Goal: Task Accomplishment & Management: Use online tool/utility

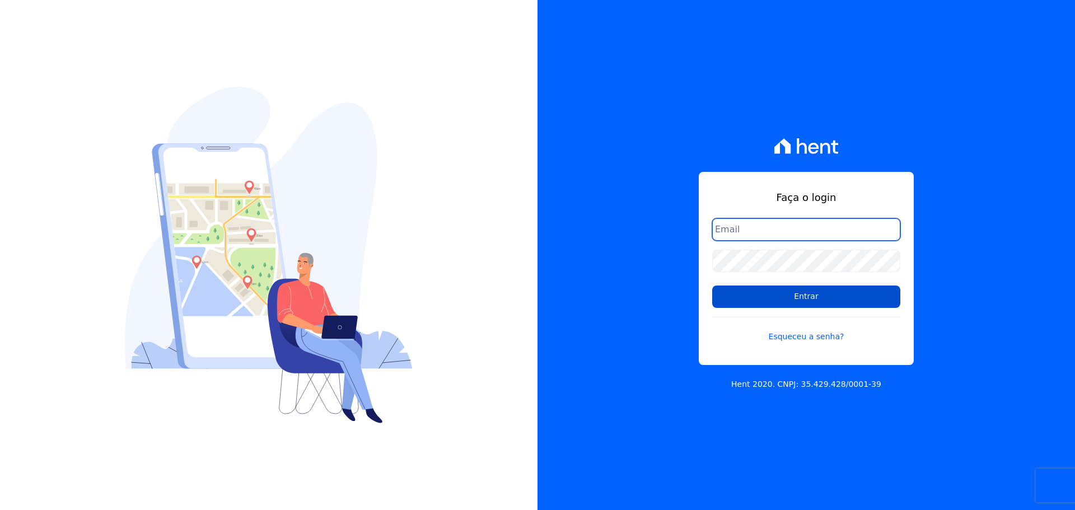
type input "[PERSON_NAME][EMAIL_ADDRESS][PERSON_NAME][DOMAIN_NAME]"
click at [776, 301] on input "Entrar" at bounding box center [806, 297] width 188 height 22
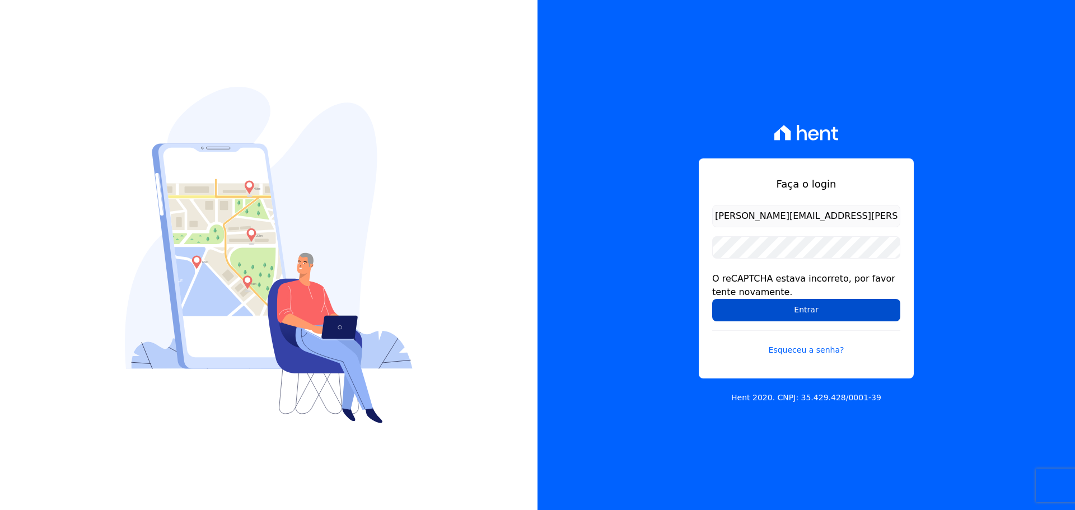
click at [775, 301] on input "Entrar" at bounding box center [806, 310] width 188 height 22
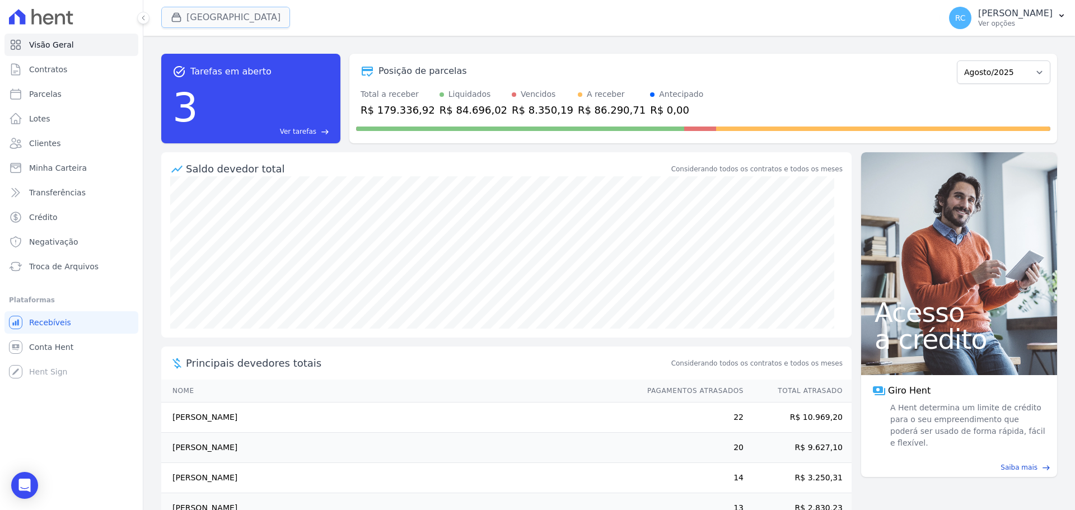
click at [218, 25] on button "Parque Dos Passaros" at bounding box center [225, 17] width 129 height 21
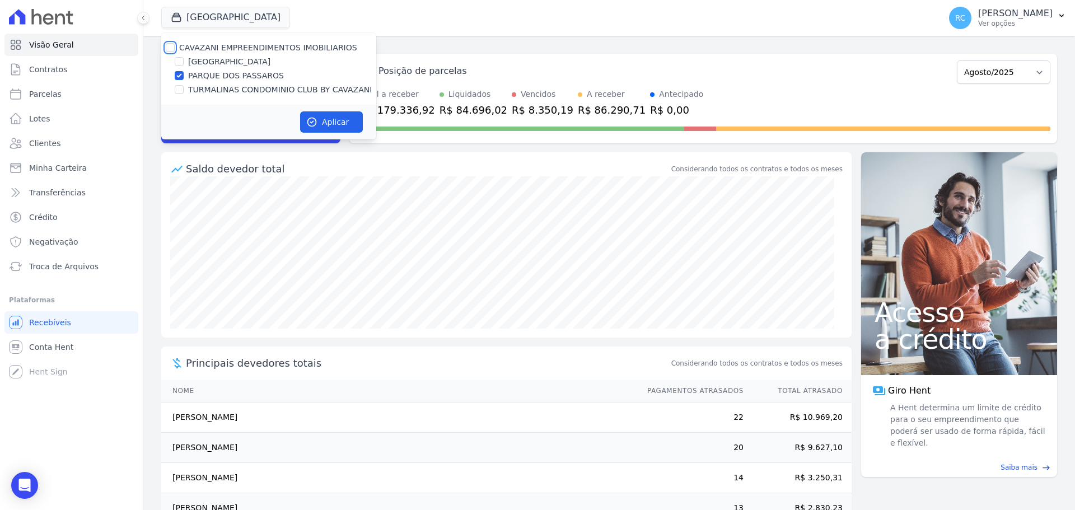
click at [173, 49] on input "CAVAZANI EMPREENDIMENTOS IMOBILIARIOS" at bounding box center [170, 47] width 9 height 9
checkbox input "true"
click at [316, 122] on icon "button" at bounding box center [312, 122] width 8 height 8
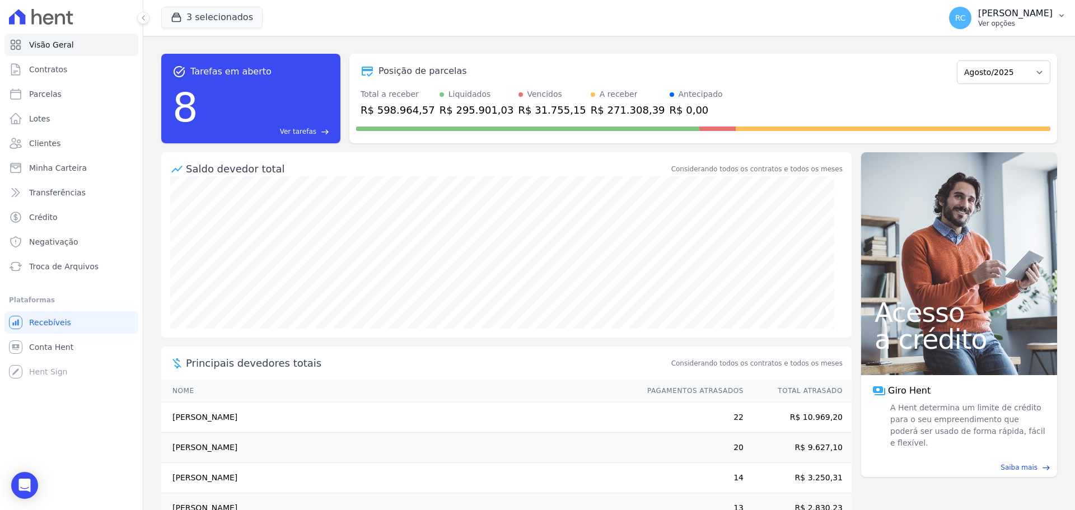
click at [1017, 25] on p "Ver opções" at bounding box center [1015, 23] width 74 height 9
click at [975, 55] on link "Perfil do empreendimento" at bounding box center [1003, 48] width 143 height 20
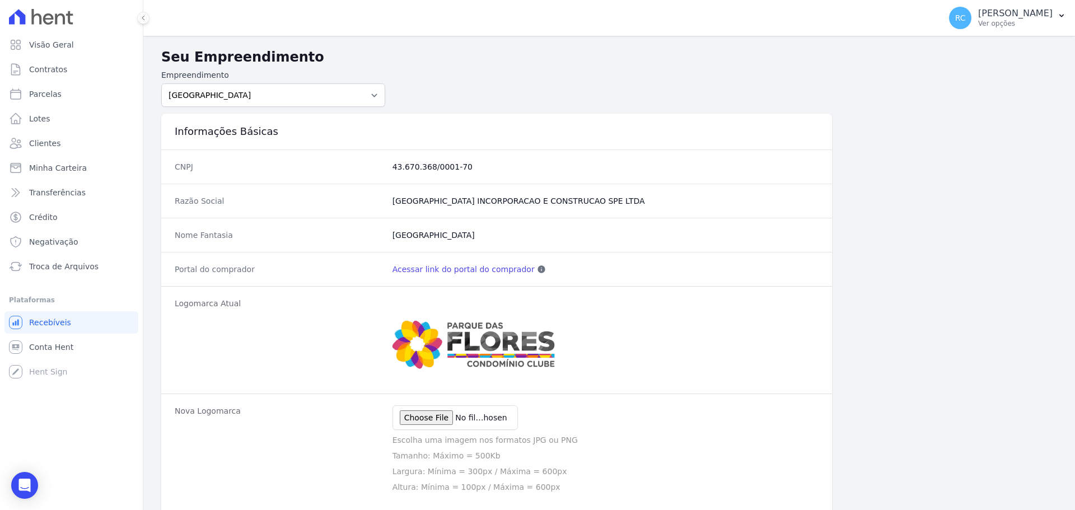
click at [491, 259] on div "Portal do comprador Acessar link do portal do comprador Esse link pode ser disp…" at bounding box center [496, 269] width 671 height 34
click at [486, 269] on link "Acessar link do portal do comprador" at bounding box center [464, 269] width 142 height 11
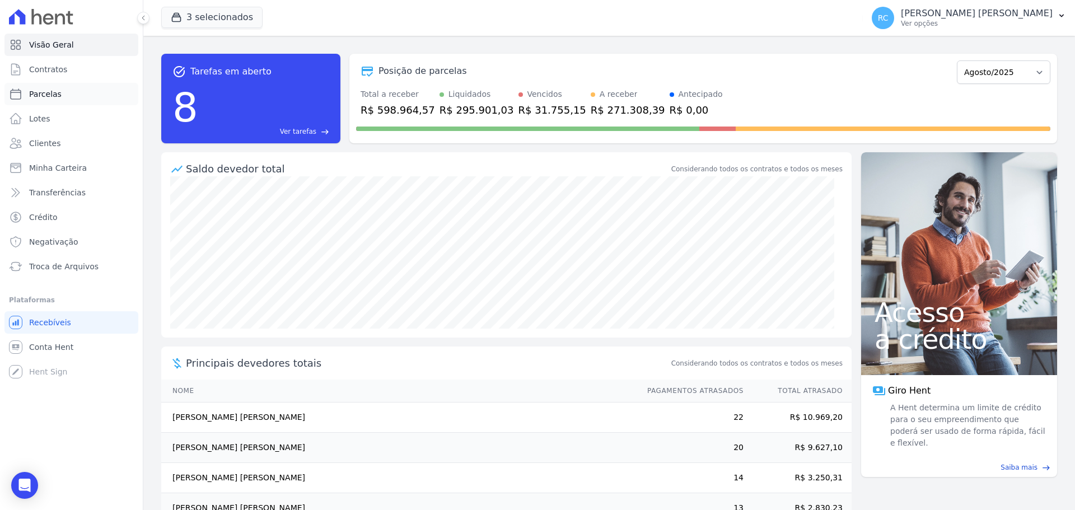
click at [70, 92] on link "Parcelas" at bounding box center [71, 94] width 134 height 22
select select
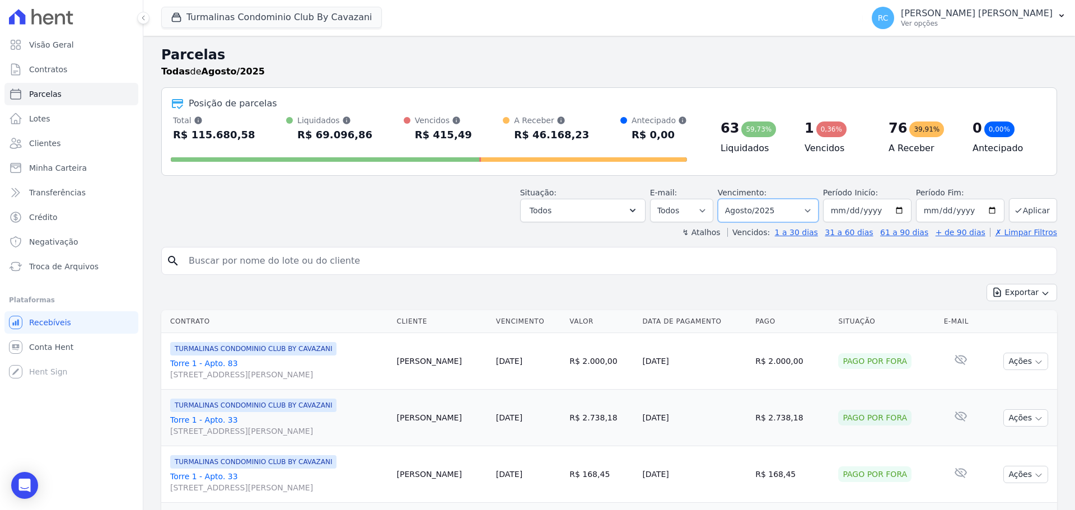
click at [752, 215] on select "Filtrar por período ──────── Todos os meses Agosto/2024 Setembro/2024 Outubro/2…" at bounding box center [768, 211] width 101 height 24
click at [631, 213] on button "Todos" at bounding box center [582, 211] width 125 height 24
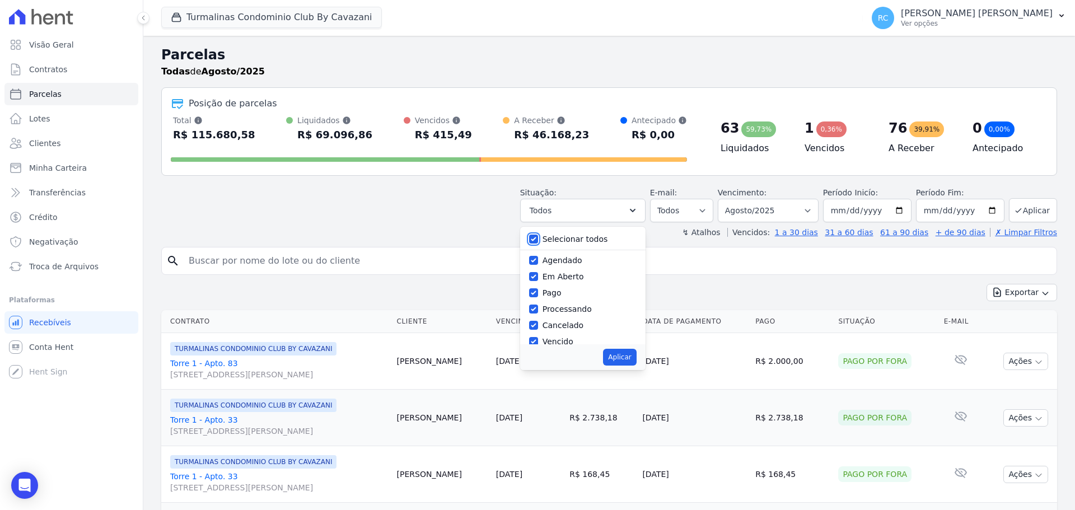
click at [538, 243] on input "Selecionar todos" at bounding box center [533, 239] width 9 height 9
checkbox input "false"
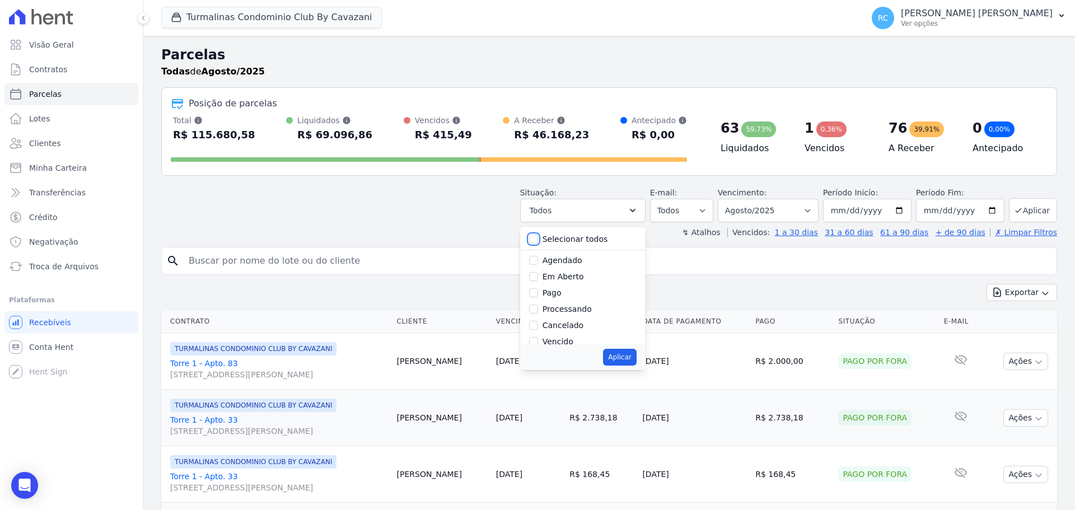
checkbox input "false"
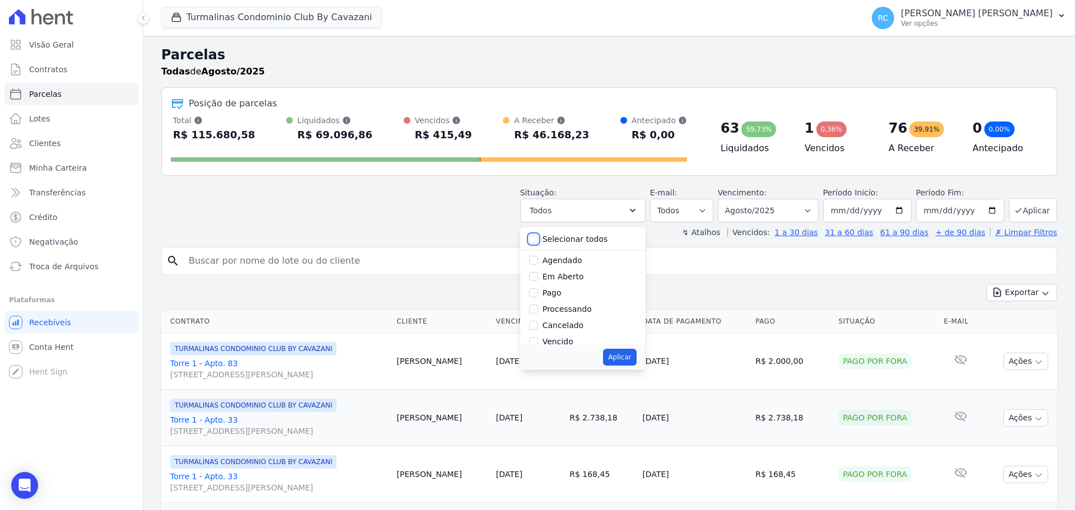
checkbox input "false"
click at [544, 292] on div "Vencido" at bounding box center [583, 286] width 108 height 16
click at [538, 290] on input "Vencido" at bounding box center [533, 285] width 9 height 9
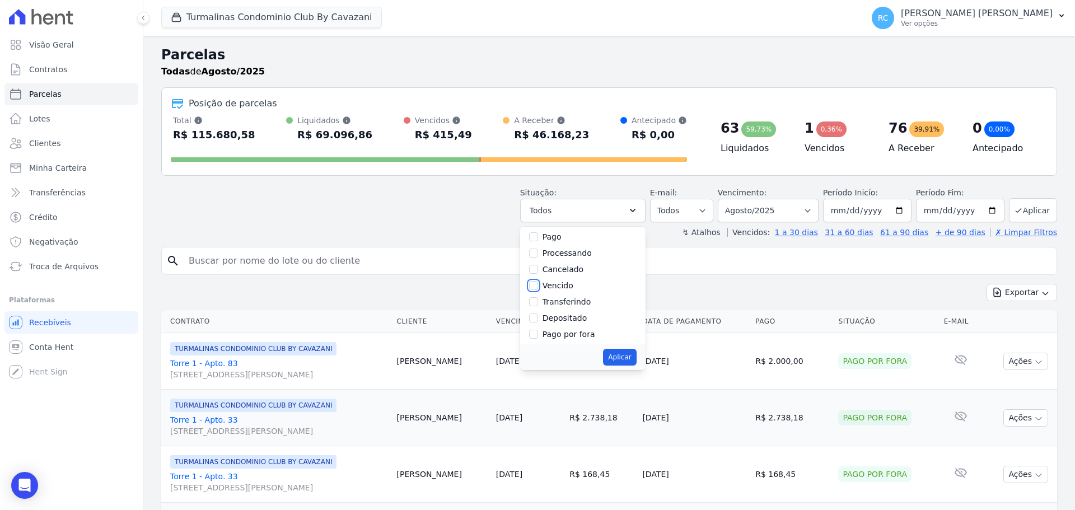
checkbox input "true"
click at [619, 353] on button "Aplicar" at bounding box center [619, 357] width 33 height 17
select select "overdue"
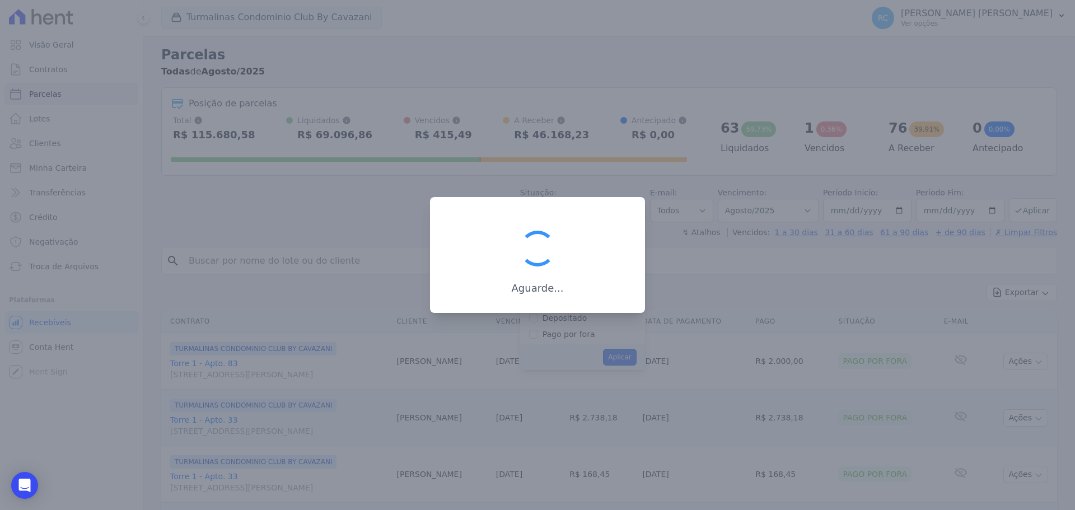
scroll to position [20, 0]
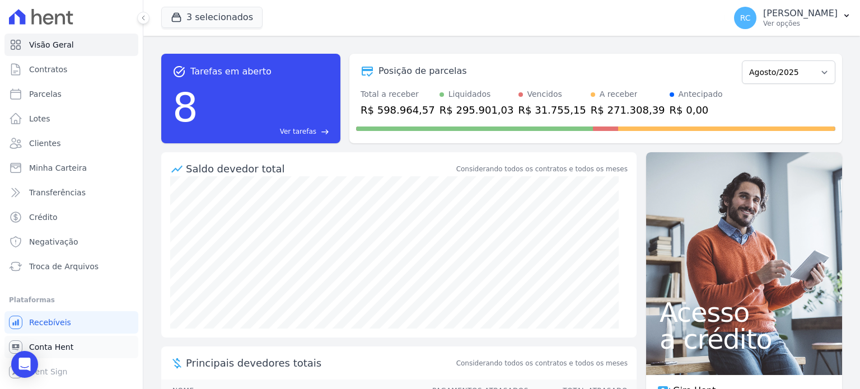
click at [58, 344] on span "Conta Hent" at bounding box center [51, 347] width 44 height 11
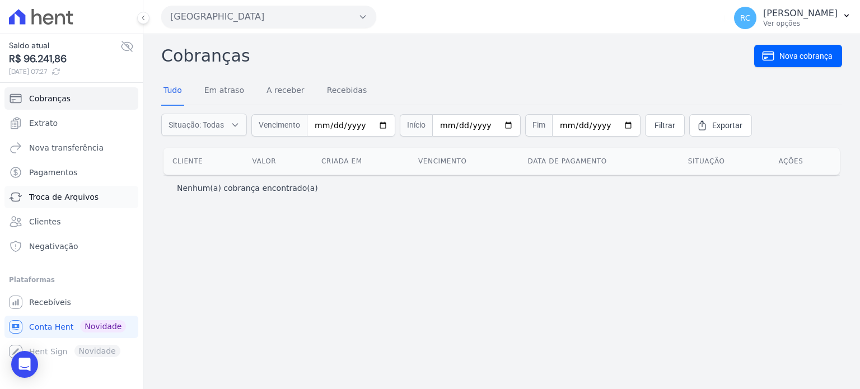
click at [77, 195] on span "Troca de Arquivos" at bounding box center [63, 197] width 69 height 11
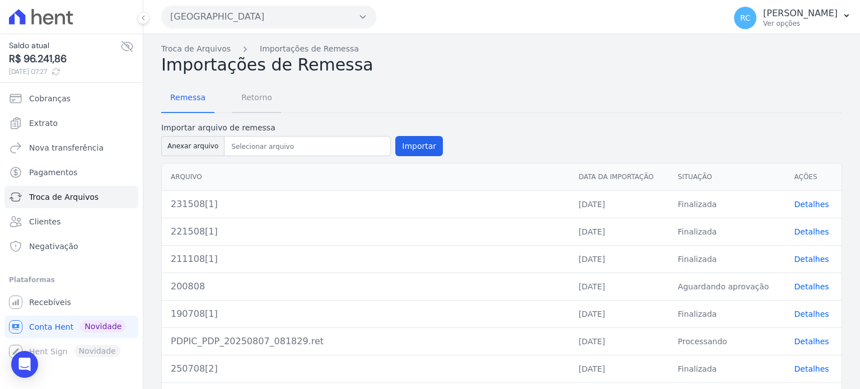
click at [246, 99] on span "Retorno" at bounding box center [257, 97] width 44 height 22
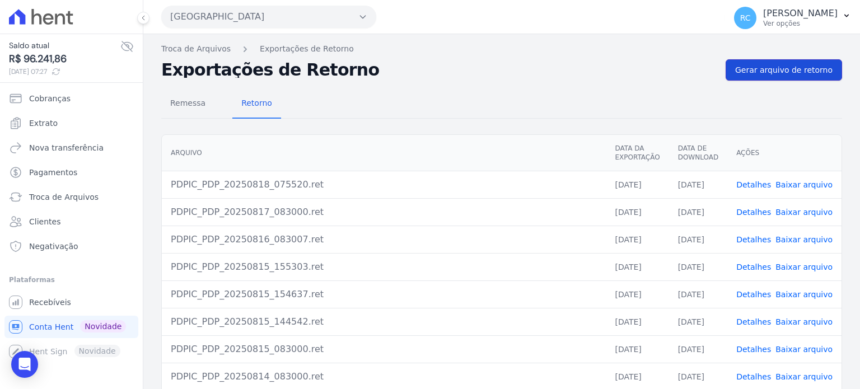
click at [799, 74] on span "Gerar arquivo de retorno" at bounding box center [783, 69] width 97 height 11
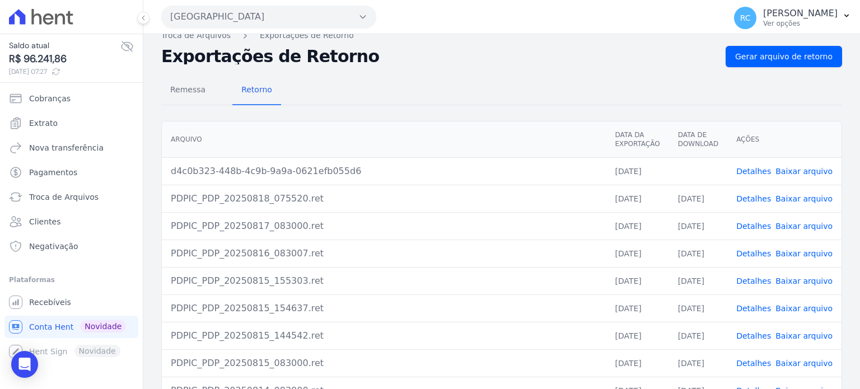
scroll to position [112, 0]
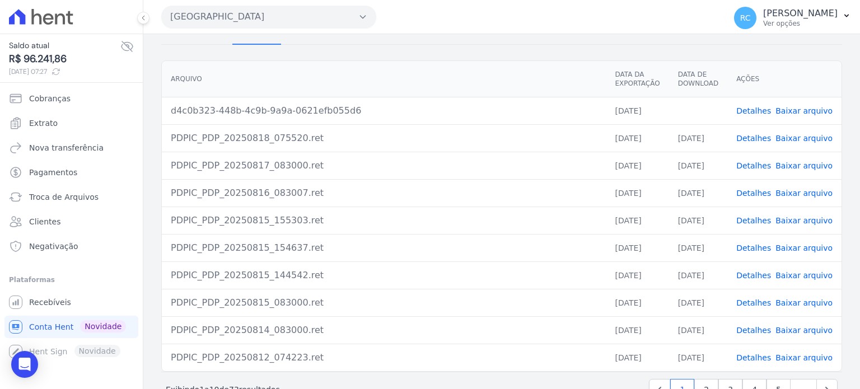
click at [793, 110] on link "Baixar arquivo" at bounding box center [804, 110] width 57 height 9
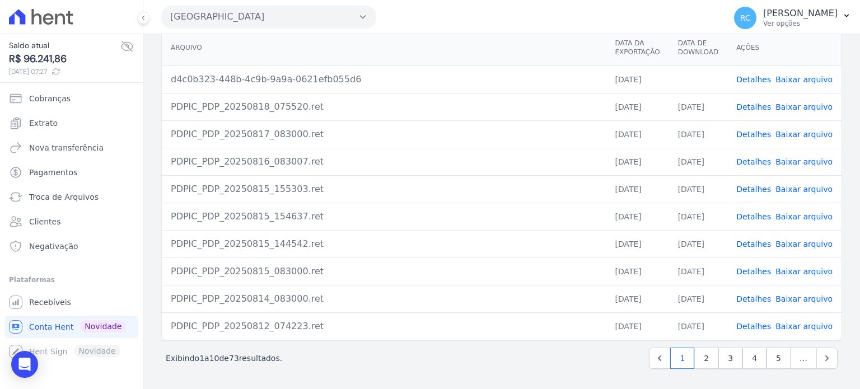
scroll to position [74, 0]
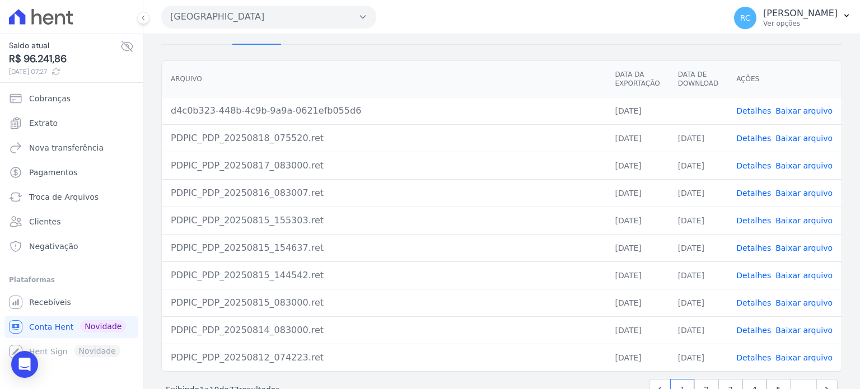
click at [258, 30] on div "Parque Dos Passaros CAVAZANI EMPREENDIMENTOS IMOBILIARIOS PARQUE DAS FLORES PAR…" at bounding box center [441, 16] width 560 height 35
click at [264, 23] on button "Parque Dos Passaros" at bounding box center [268, 17] width 215 height 22
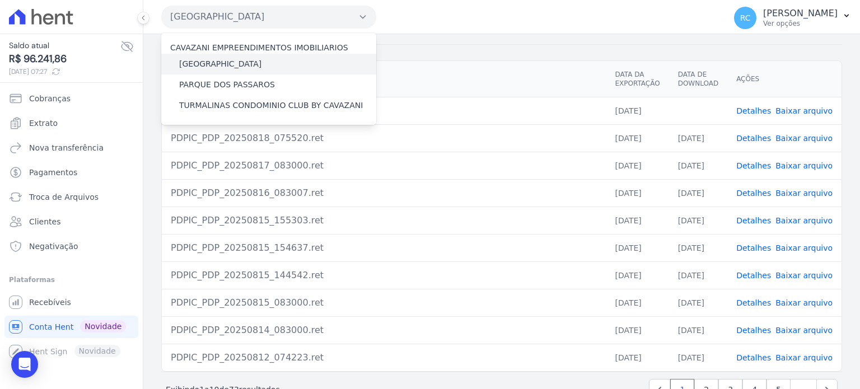
click at [237, 67] on label "[GEOGRAPHIC_DATA]" at bounding box center [220, 64] width 82 height 12
click at [0, 0] on input "[GEOGRAPHIC_DATA]" at bounding box center [0, 0] width 0 height 0
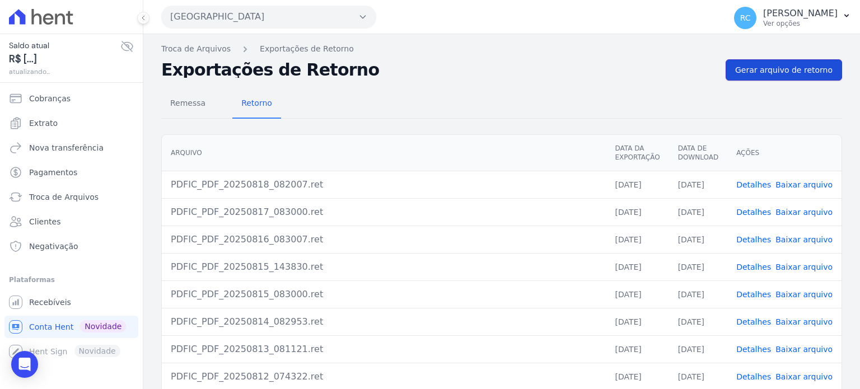
click at [763, 70] on span "Gerar arquivo de retorno" at bounding box center [783, 69] width 97 height 11
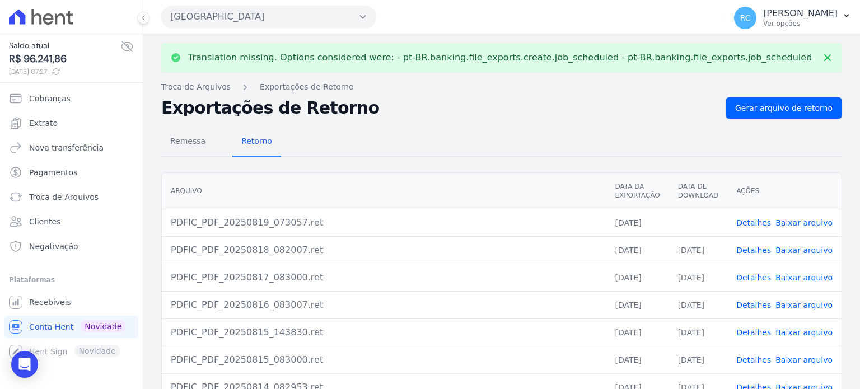
click at [792, 225] on link "Baixar arquivo" at bounding box center [804, 222] width 57 height 9
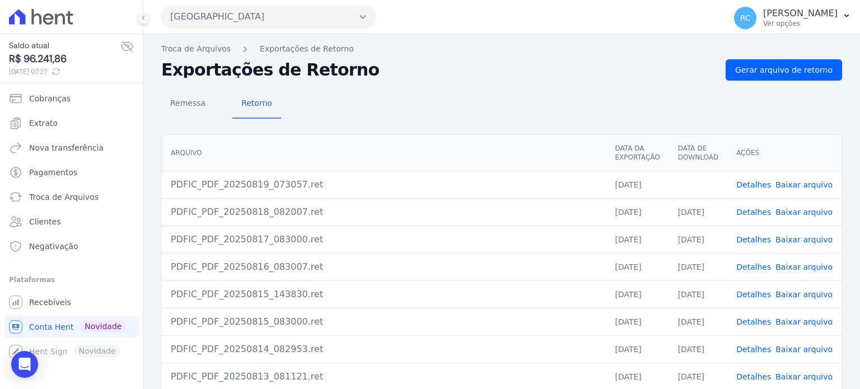
click at [257, 19] on button "Parque Das Flores" at bounding box center [268, 17] width 215 height 22
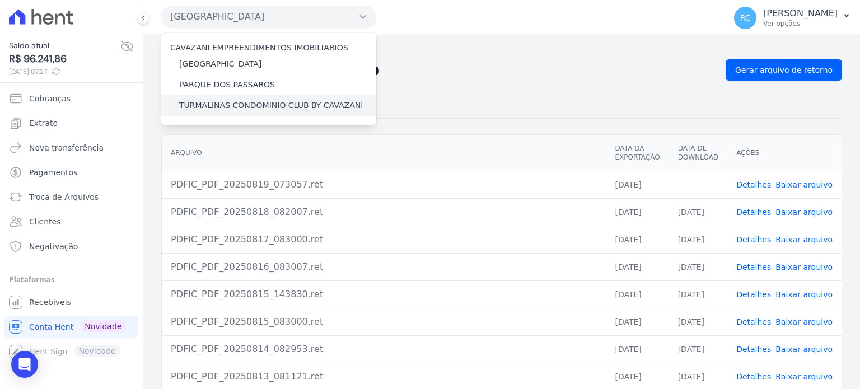
click at [223, 109] on label "TURMALINAS CONDOMINIO CLUB BY CAVAZANI" at bounding box center [271, 106] width 184 height 12
click at [0, 0] on input "TURMALINAS CONDOMINIO CLUB BY CAVAZANI" at bounding box center [0, 0] width 0 height 0
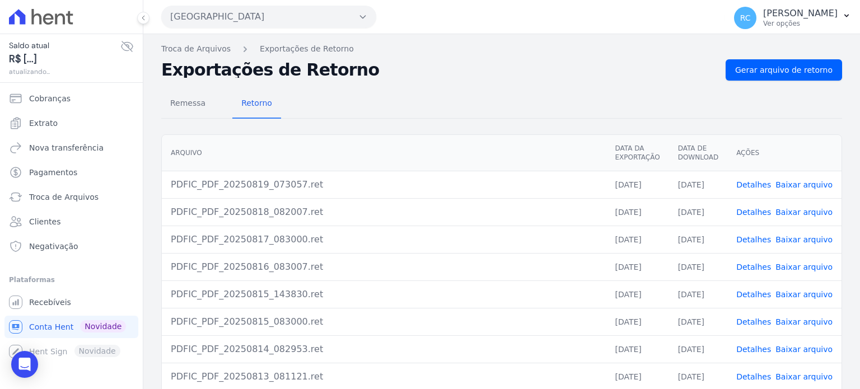
click at [291, 18] on button "Parque Das Flores" at bounding box center [268, 17] width 215 height 22
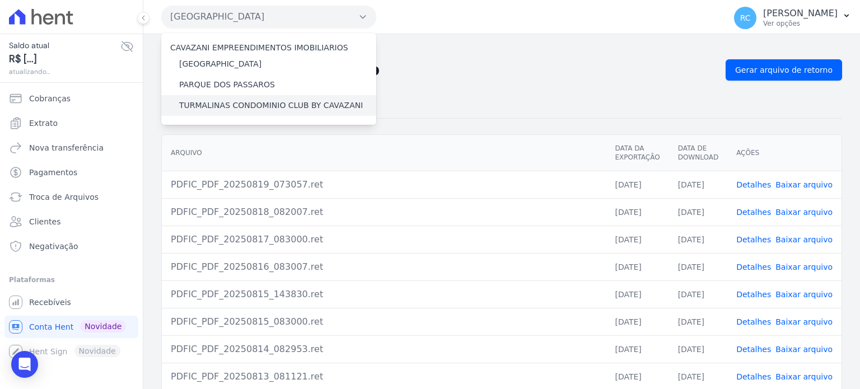
click at [245, 106] on label "TURMALINAS CONDOMINIO CLUB BY CAVAZANI" at bounding box center [271, 106] width 184 height 12
click at [0, 0] on input "TURMALINAS CONDOMINIO CLUB BY CAVAZANI" at bounding box center [0, 0] width 0 height 0
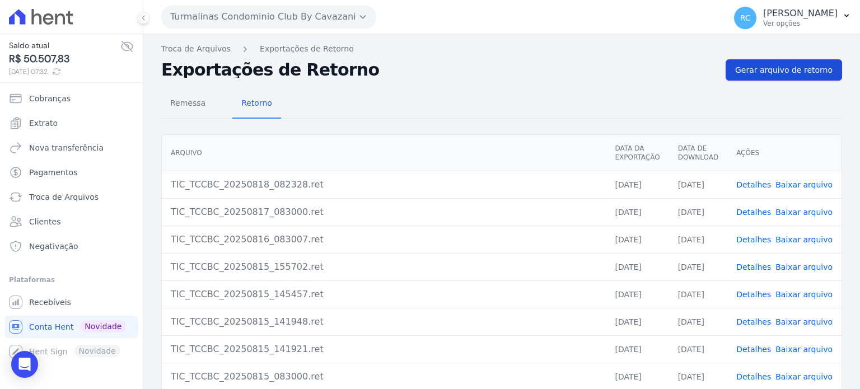
click at [803, 75] on span "Gerar arquivo de retorno" at bounding box center [783, 69] width 97 height 11
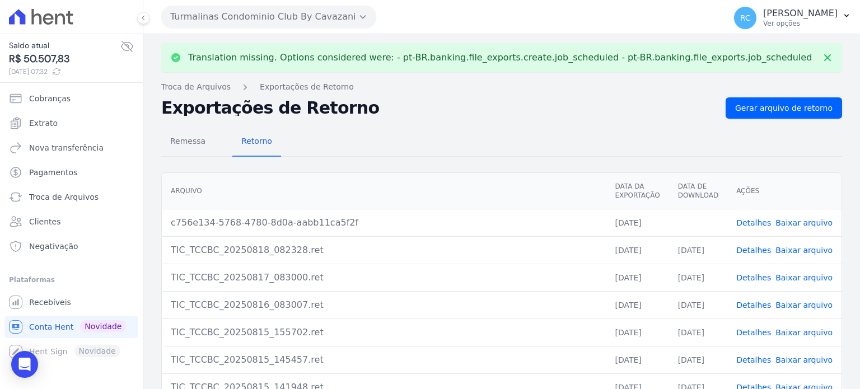
click at [790, 223] on link "Baixar arquivo" at bounding box center [804, 222] width 57 height 9
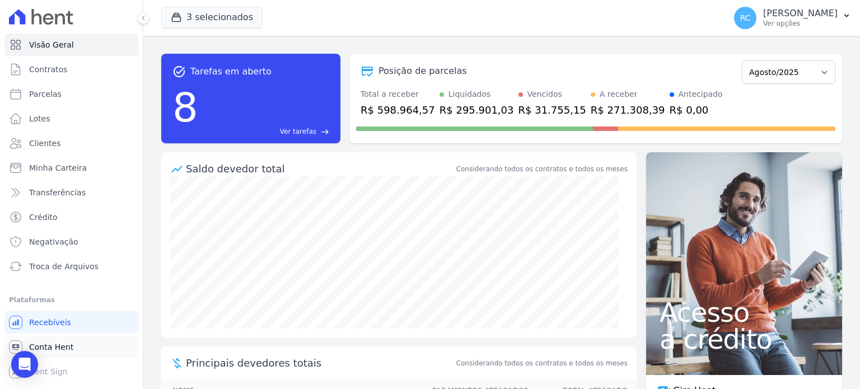
click at [76, 350] on link "Conta Hent" at bounding box center [71, 347] width 134 height 22
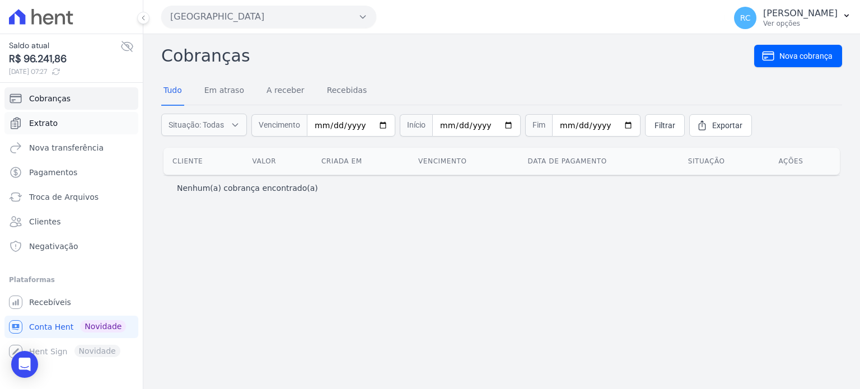
drag, startPoint x: 20, startPoint y: 105, endPoint x: 17, endPoint y: 112, distance: 7.8
drag, startPoint x: 17, startPoint y: 112, endPoint x: 232, endPoint y: 223, distance: 242.2
click at [232, 223] on div "Cobranças Nova cobrança Tudo Em atraso A receber Recebidas Situação: Todas Em a…" at bounding box center [501, 211] width 717 height 355
click at [71, 127] on link "Extrato" at bounding box center [71, 123] width 134 height 22
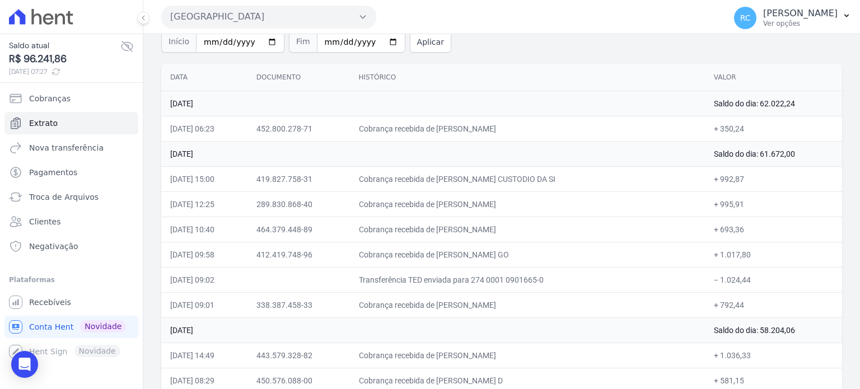
scroll to position [112, 0]
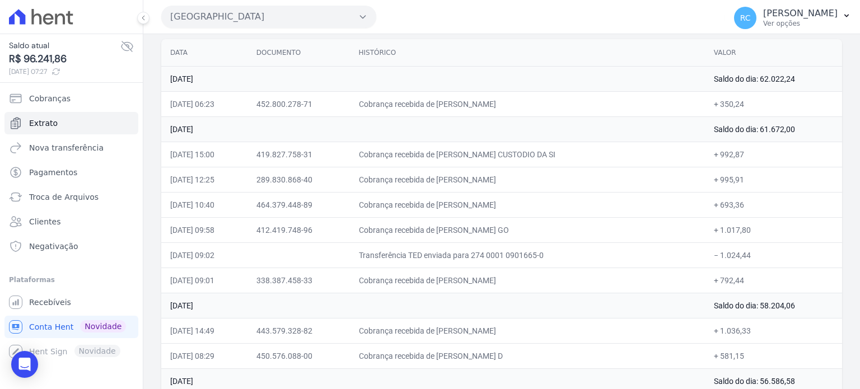
drag, startPoint x: 759, startPoint y: 253, endPoint x: 713, endPoint y: 262, distance: 47.3
click at [713, 262] on td "− 1.024,44" at bounding box center [773, 255] width 137 height 25
copy td "1.024,44"
drag, startPoint x: 798, startPoint y: 124, endPoint x: 755, endPoint y: 138, distance: 45.3
click at [755, 138] on td "Saldo do dia: 61.672,00" at bounding box center [773, 128] width 137 height 25
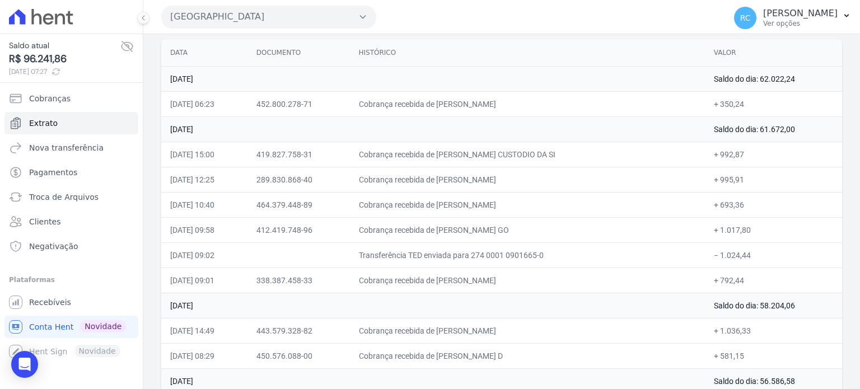
drag, startPoint x: 561, startPoint y: 278, endPoint x: 461, endPoint y: 284, distance: 99.8
click at [461, 284] on td "Cobrança recebida de WILLIAM RIBEIRO DOS SANTOS" at bounding box center [527, 280] width 355 height 25
copy td "WILLIAM RIBEIRO DOS SANT"
drag, startPoint x: 563, startPoint y: 226, endPoint x: 459, endPoint y: 223, distance: 103.7
click at [459, 223] on td "Cobrança recebida de EDUARDO ANDRADE DE MEDEIROS GO" at bounding box center [527, 229] width 355 height 25
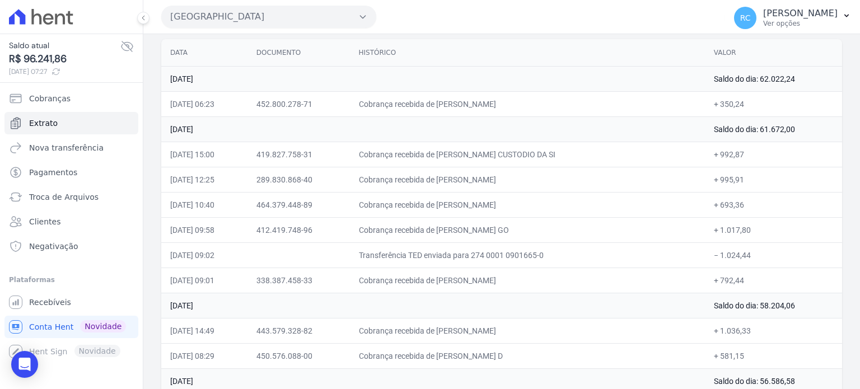
copy td "EDUARDO ANDRADE DE MED"
drag, startPoint x: 549, startPoint y: 203, endPoint x: 461, endPoint y: 210, distance: 87.7
click at [461, 210] on td "Cobrança recebida de JENIFER DE OLIVEIRA SPALA" at bounding box center [527, 204] width 355 height 25
copy td "JENIFER DE OLIVEIRA SP"
drag, startPoint x: 510, startPoint y: 177, endPoint x: 463, endPoint y: 179, distance: 47.6
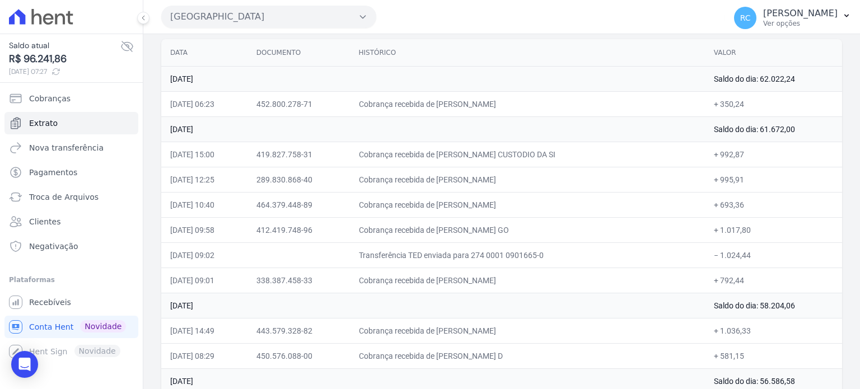
click at [463, 179] on td "Cobrança recebida de ERIKA ANTONIA DA SILVA" at bounding box center [527, 179] width 355 height 25
copy td "ERIKA ANTONIA DA"
drag, startPoint x: 560, startPoint y: 152, endPoint x: 461, endPoint y: 151, distance: 98.6
click at [461, 151] on td "Cobrança recebida de CAROLINA VIEIRA CUSTODIO DA SI" at bounding box center [527, 154] width 355 height 25
copy td "CAROLINA VIEIRA CUSTODIO"
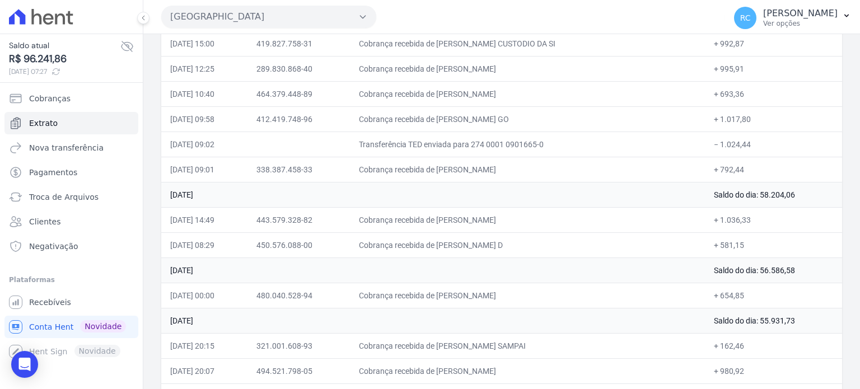
scroll to position [224, 0]
drag, startPoint x: 543, startPoint y: 291, endPoint x: 464, endPoint y: 295, distance: 79.6
click at [464, 295] on td "Cobrança recebida de ADRIELLY ALVES SANTOS" at bounding box center [527, 294] width 355 height 25
copy td "ADRIELLY ALVES SANT"
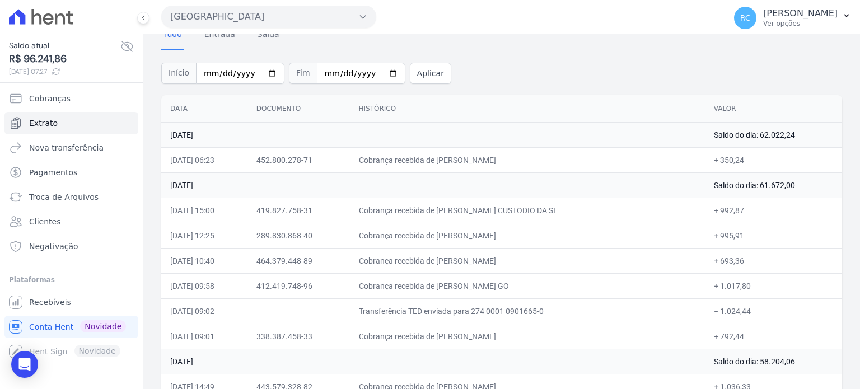
scroll to position [56, 0]
click at [320, 11] on button "Parque Dos Passaros" at bounding box center [268, 17] width 215 height 22
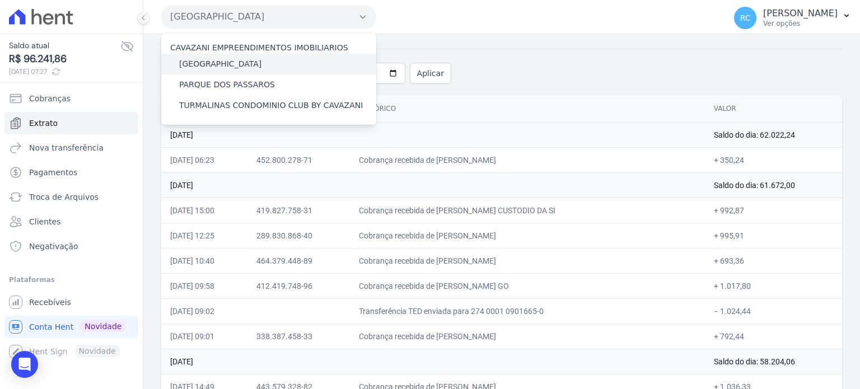
click at [221, 66] on label "[GEOGRAPHIC_DATA]" at bounding box center [220, 64] width 82 height 12
click at [0, 0] on input "[GEOGRAPHIC_DATA]" at bounding box center [0, 0] width 0 height 0
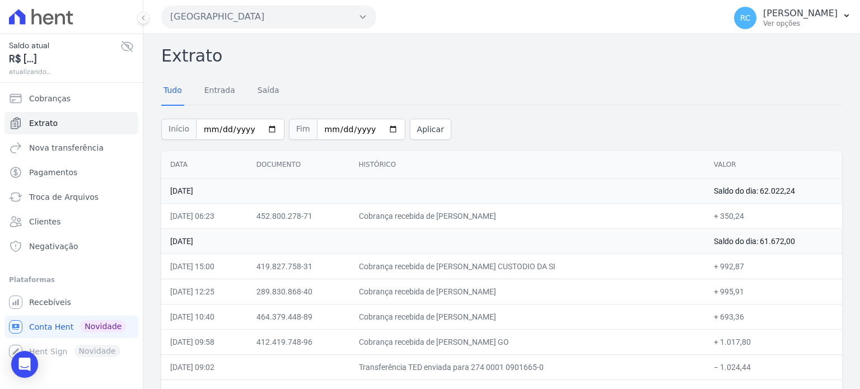
click at [330, 11] on button "Parque Dos Passaros" at bounding box center [268, 17] width 215 height 22
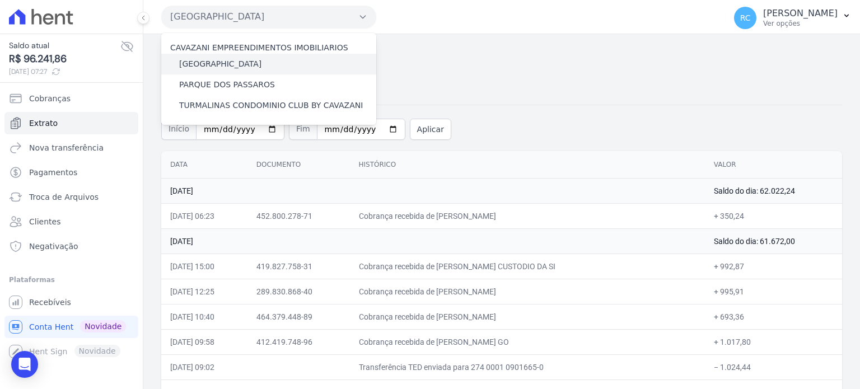
click at [264, 62] on div "[GEOGRAPHIC_DATA]" at bounding box center [268, 64] width 215 height 21
drag, startPoint x: 219, startPoint y: 57, endPoint x: 217, endPoint y: 62, distance: 5.8
click at [219, 58] on div "[GEOGRAPHIC_DATA]" at bounding box center [268, 64] width 215 height 21
click at [217, 62] on label "[GEOGRAPHIC_DATA]" at bounding box center [220, 64] width 82 height 12
click at [0, 0] on input "[GEOGRAPHIC_DATA]" at bounding box center [0, 0] width 0 height 0
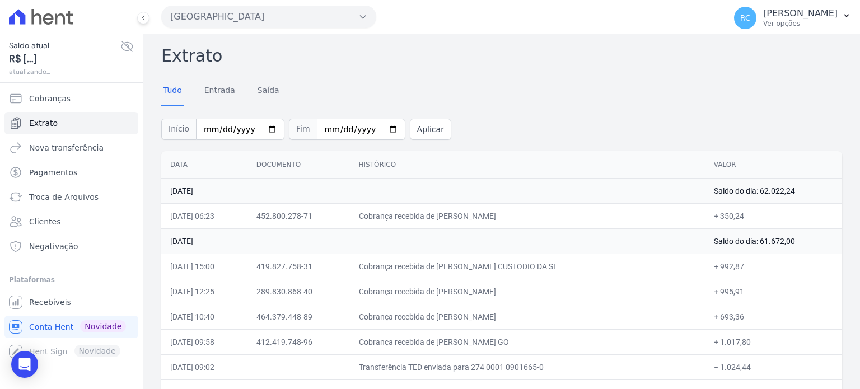
click at [299, 49] on h2 "Extrato" at bounding box center [501, 55] width 681 height 25
click at [310, 22] on button "Parque Dos Passaros" at bounding box center [268, 17] width 215 height 22
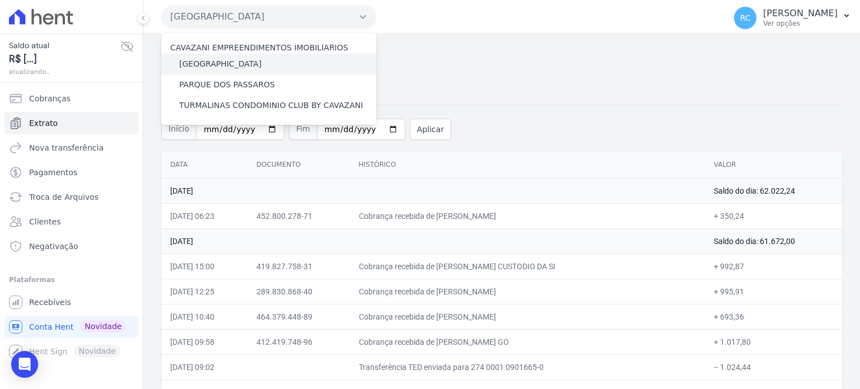
click at [234, 60] on label "[GEOGRAPHIC_DATA]" at bounding box center [220, 64] width 82 height 12
click at [0, 0] on input "[GEOGRAPHIC_DATA]" at bounding box center [0, 0] width 0 height 0
click at [236, 66] on label "[GEOGRAPHIC_DATA]" at bounding box center [220, 64] width 82 height 12
click at [0, 0] on input "[GEOGRAPHIC_DATA]" at bounding box center [0, 0] width 0 height 0
click at [249, 66] on label "[GEOGRAPHIC_DATA]" at bounding box center [220, 64] width 82 height 12
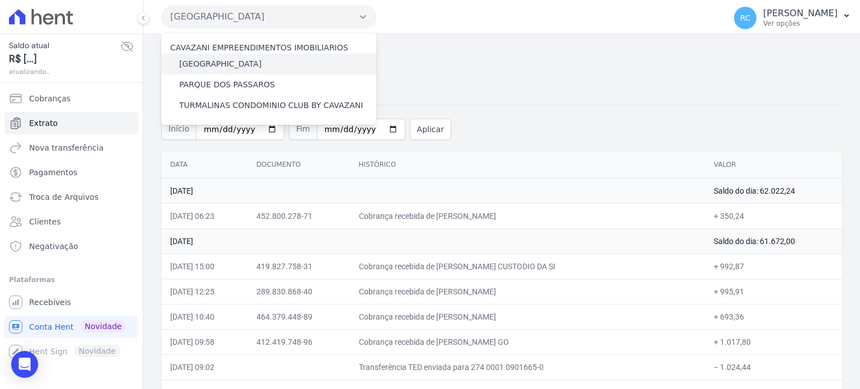
click at [0, 0] on input "[GEOGRAPHIC_DATA]" at bounding box center [0, 0] width 0 height 0
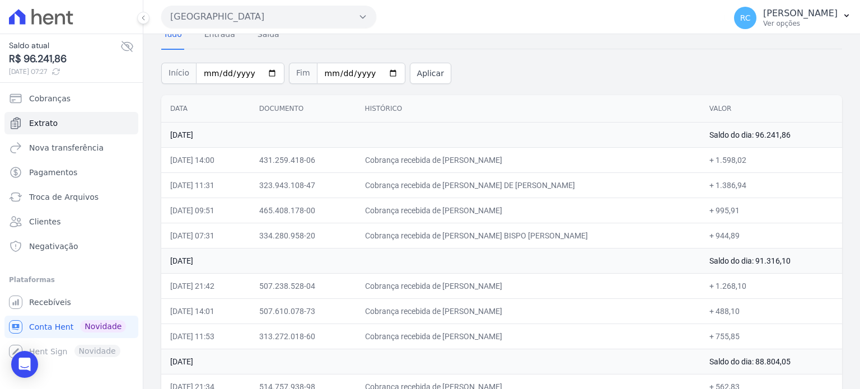
drag, startPoint x: 551, startPoint y: 162, endPoint x: 461, endPoint y: 162, distance: 89.1
click at [461, 162] on td "Cobrança recebida de KARINA SANTOS DA SILVA" at bounding box center [528, 159] width 344 height 25
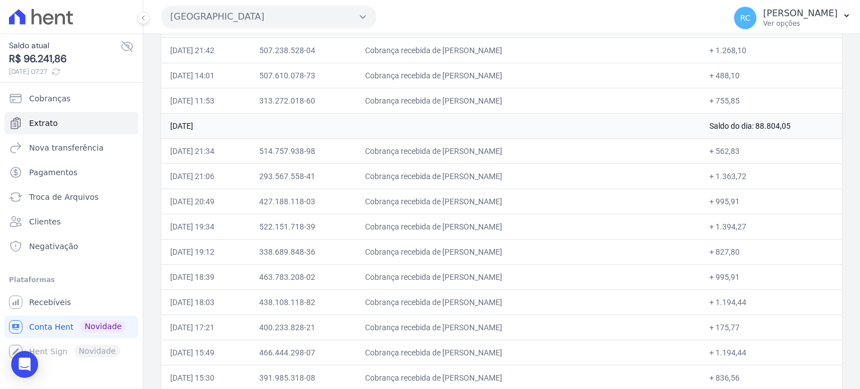
scroll to position [224, 0]
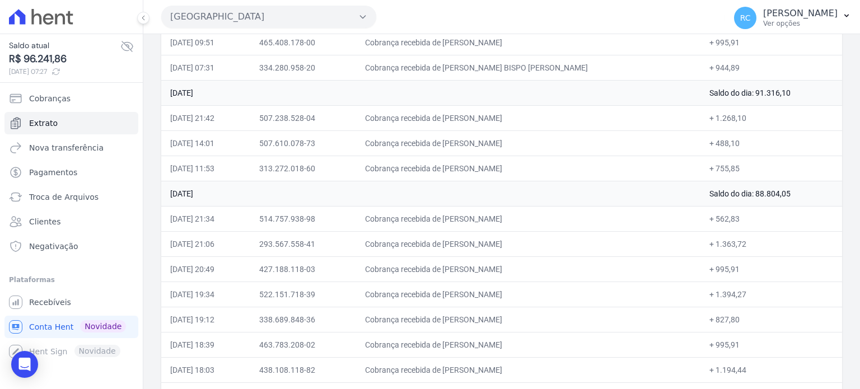
drag, startPoint x: 555, startPoint y: 165, endPoint x: 474, endPoint y: 180, distance: 82.1
click at [461, 174] on td "Cobrança recebida de MARIA DA PAZ NUNES PEREIRA" at bounding box center [528, 168] width 344 height 25
copy td "MARIA DA PAZ NUNES PER"
drag, startPoint x: 552, startPoint y: 138, endPoint x: 463, endPoint y: 146, distance: 89.3
click at [463, 146] on td "Cobrança recebida de LUCAS SEBASTIAO JOSE PIRES" at bounding box center [528, 142] width 344 height 25
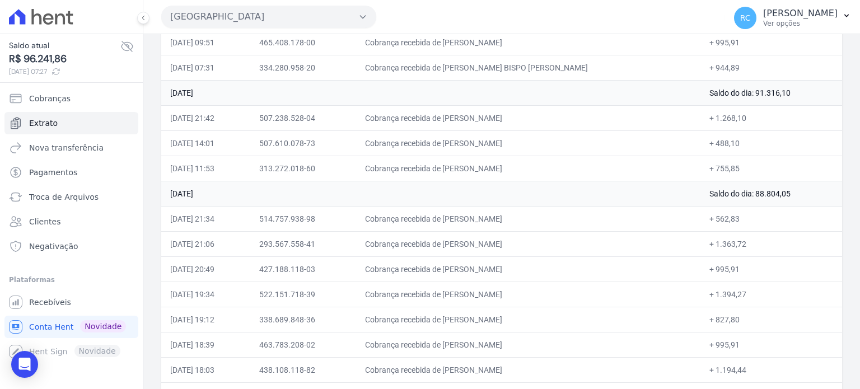
copy td "LUCAS SEBASTIAO JOSE"
drag, startPoint x: 562, startPoint y: 115, endPoint x: 463, endPoint y: 120, distance: 99.8
click at [463, 120] on td "Cobrança recebida de STEPHANY MIRYAN OLIVEIRA SILVA" at bounding box center [528, 117] width 344 height 25
copy td "STEPHANY MIRYAN OLIVEIR"
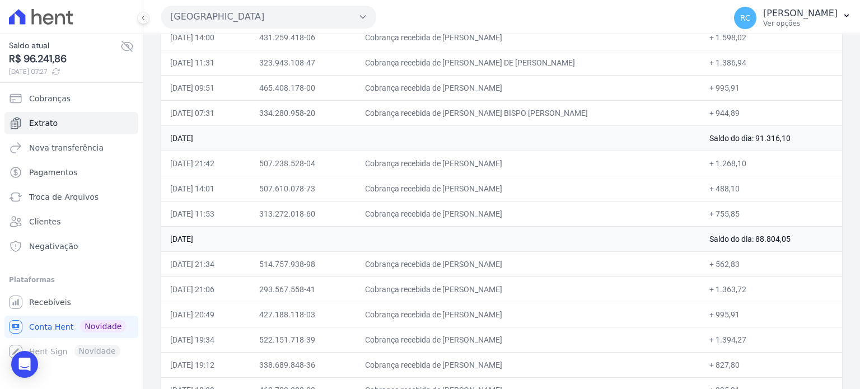
scroll to position [112, 0]
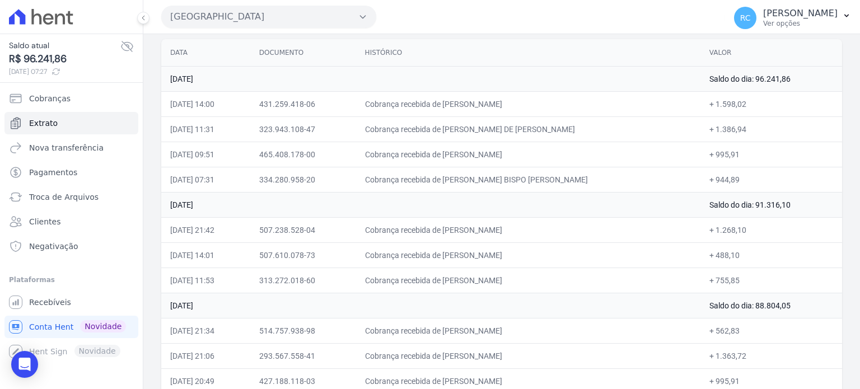
drag, startPoint x: 516, startPoint y: 176, endPoint x: 461, endPoint y: 185, distance: 56.2
click at [461, 185] on td "Cobrança recebida de VANDERSON BISPO GUIMARAES" at bounding box center [528, 179] width 344 height 25
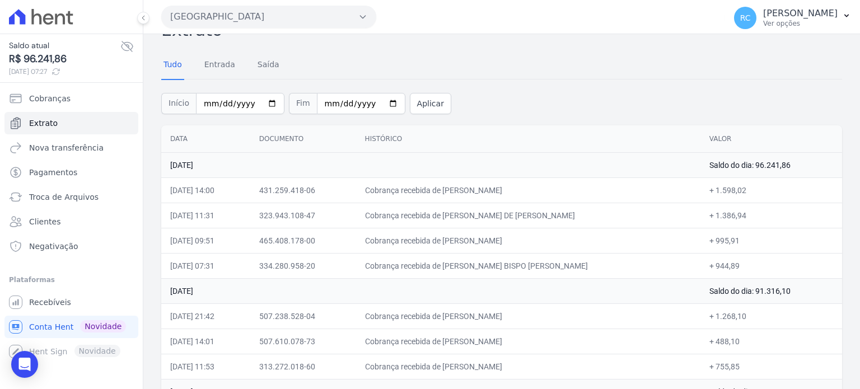
scroll to position [0, 0]
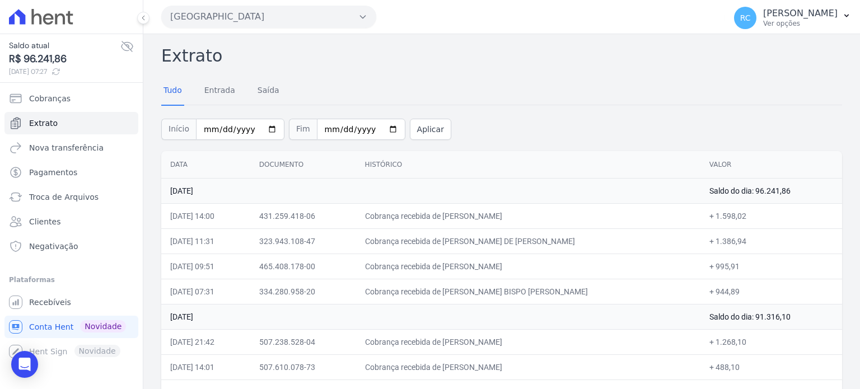
click at [312, 25] on button "Parque Das Flores" at bounding box center [268, 17] width 215 height 22
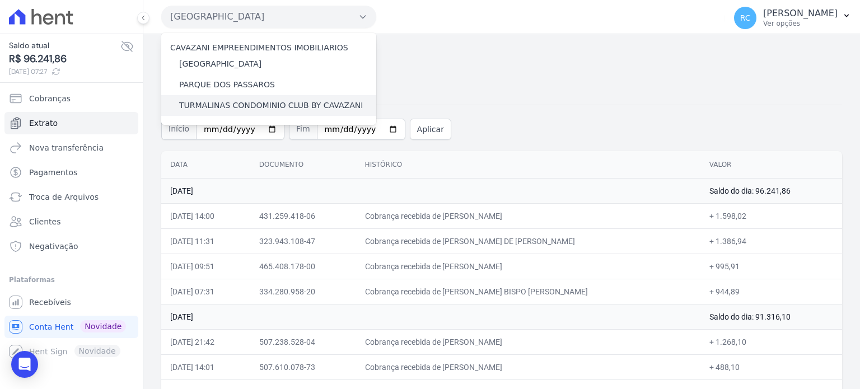
click at [201, 102] on label "TURMALINAS CONDOMINIO CLUB BY CAVAZANI" at bounding box center [271, 106] width 184 height 12
click at [0, 0] on input "TURMALINAS CONDOMINIO CLUB BY CAVAZANI" at bounding box center [0, 0] width 0 height 0
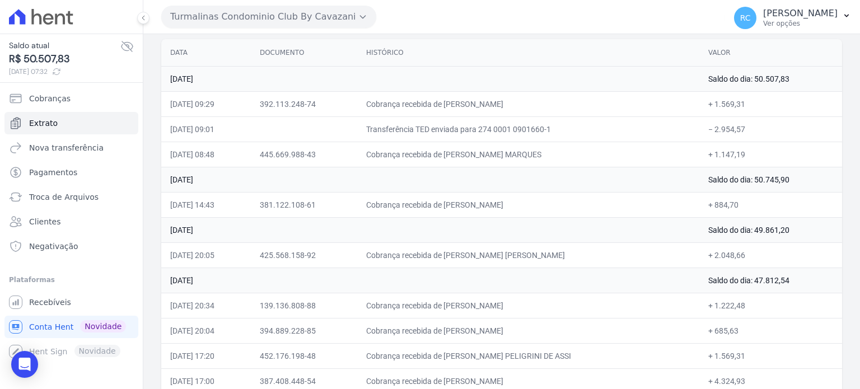
scroll to position [56, 0]
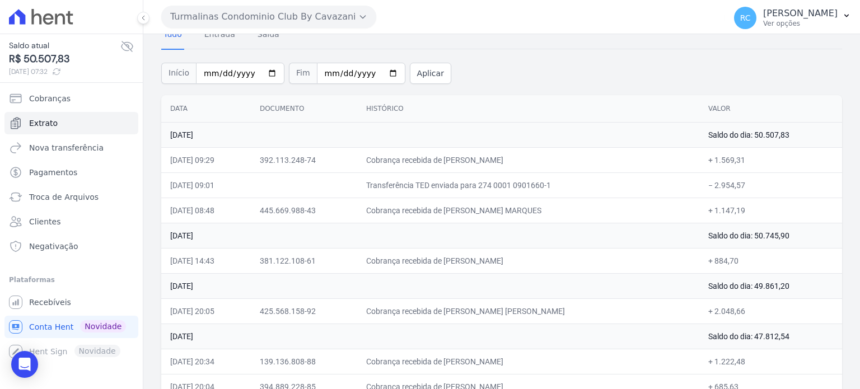
drag, startPoint x: 758, startPoint y: 183, endPoint x: 711, endPoint y: 192, distance: 47.5
click at [711, 192] on td "− 2.954,57" at bounding box center [771, 185] width 143 height 25
drag, startPoint x: 557, startPoint y: 307, endPoint x: 461, endPoint y: 315, distance: 96.1
click at [461, 315] on td "Cobrança recebida de GABRIELA SOBRAL DOS SANTOS" at bounding box center [528, 311] width 342 height 25
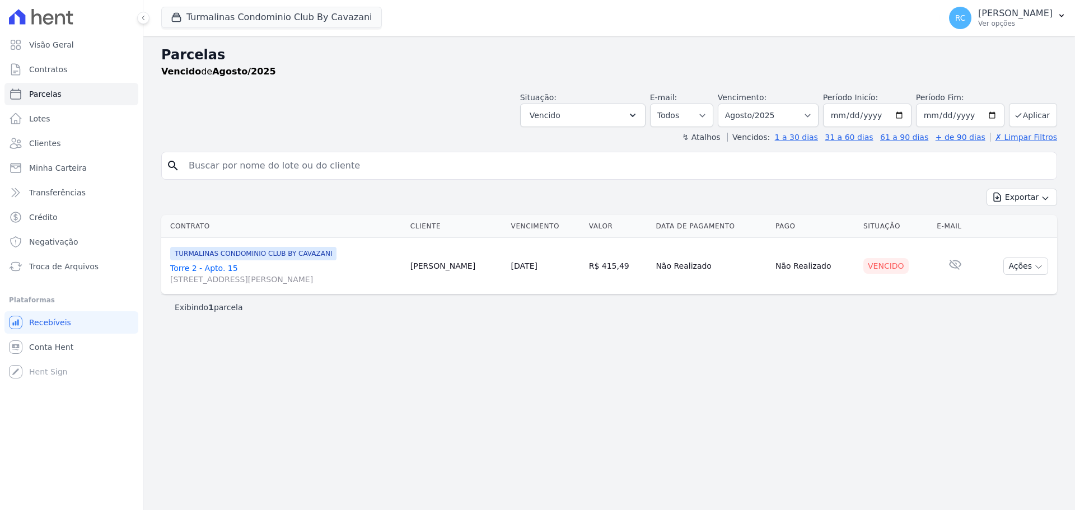
select select
click at [779, 109] on select "Filtrar por período ──────── Todos os meses Agosto/2024 Setembro/2024 Outubro/2…" at bounding box center [768, 116] width 101 height 24
click at [300, 23] on button "Turmalinas Condominio Club By Cavazani" at bounding box center [271, 17] width 221 height 21
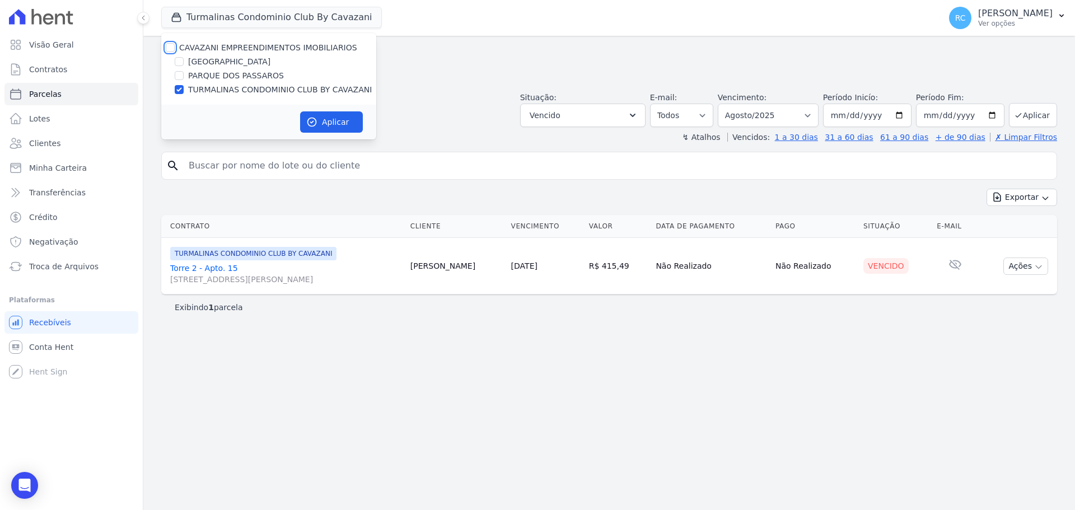
click at [170, 44] on input "CAVAZANI EMPREENDIMENTOS IMOBILIARIOS" at bounding box center [170, 47] width 9 height 9
checkbox input "true"
click at [325, 132] on div "Aplicar" at bounding box center [268, 122] width 215 height 35
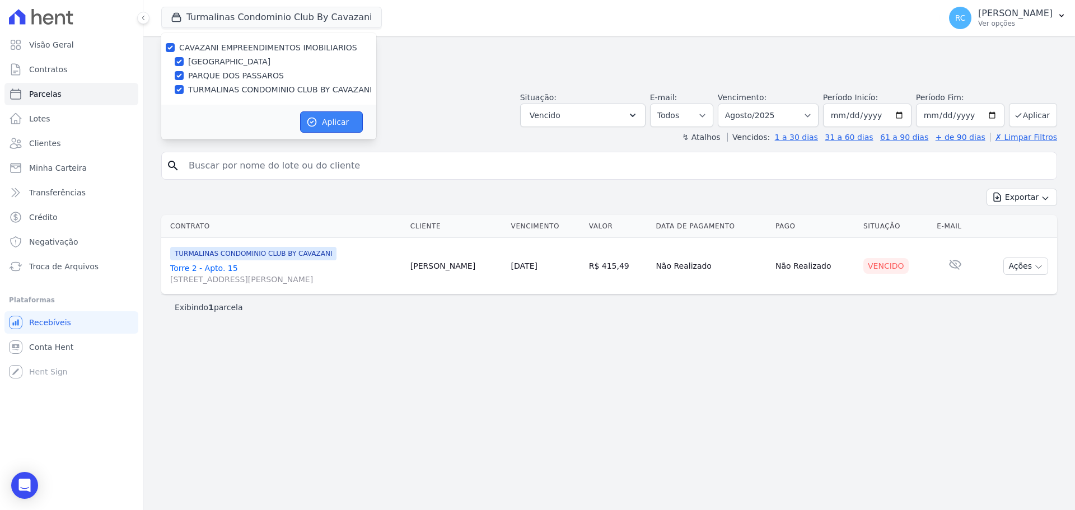
click at [330, 125] on button "Aplicar" at bounding box center [331, 121] width 63 height 21
select select
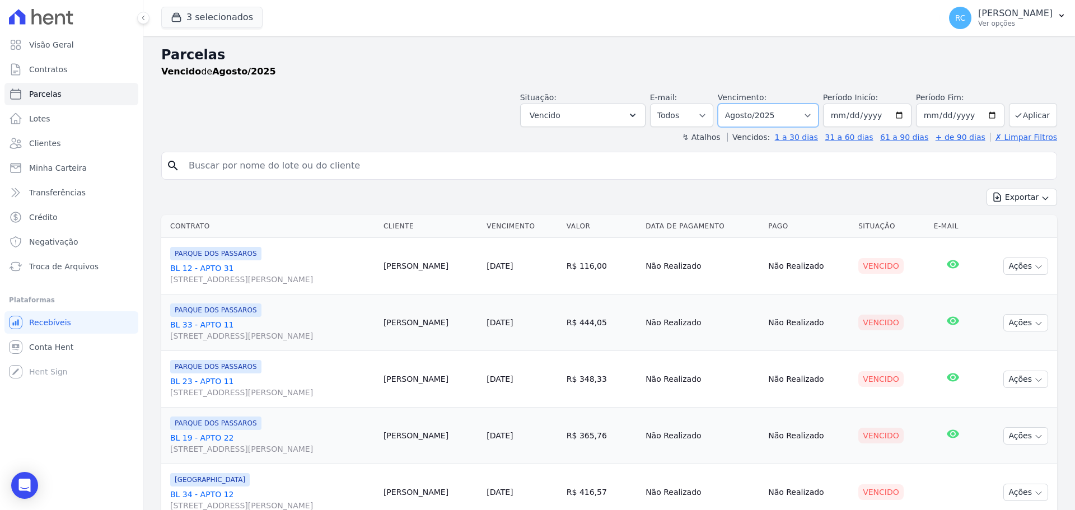
click at [775, 113] on select "Filtrar por período ──────── Todos os meses Dezembro/2021 Janeiro/2022 Fevereir…" at bounding box center [768, 116] width 101 height 24
select select "all"
click at [725, 104] on select "Filtrar por período ──────── Todos os meses Dezembro/2021 Janeiro/2022 Fevereir…" at bounding box center [768, 116] width 101 height 24
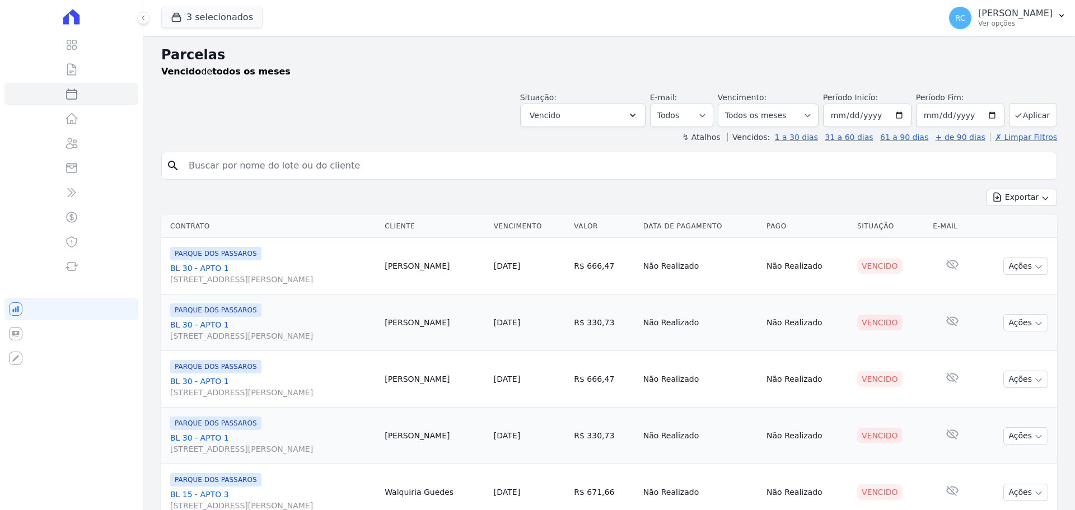
select select
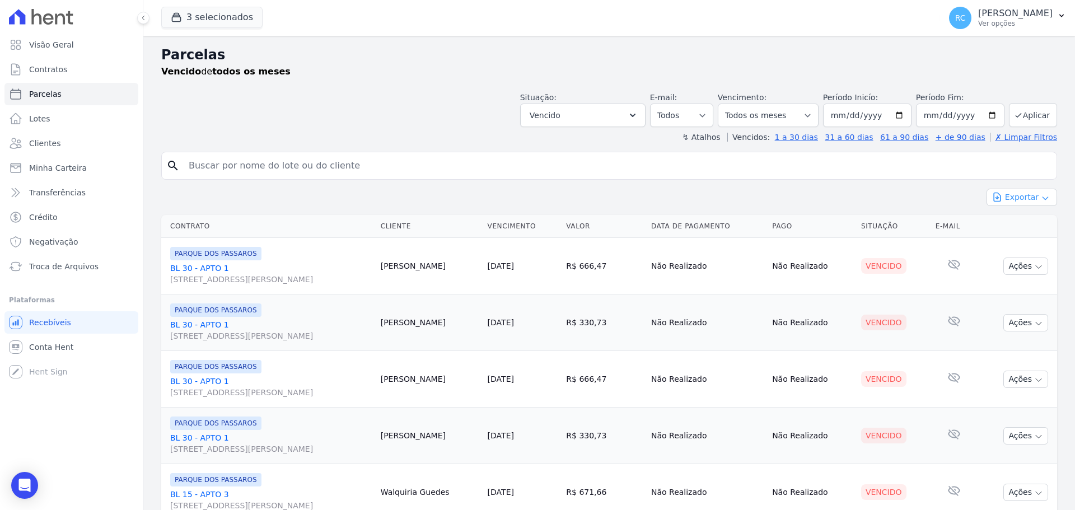
click at [1016, 195] on button "Exportar" at bounding box center [1022, 197] width 71 height 17
click at [1019, 244] on span "Exportar CSV" at bounding box center [1020, 242] width 59 height 11
drag, startPoint x: 370, startPoint y: 183, endPoint x: 380, endPoint y: 172, distance: 15.0
click at [380, 172] on input "search" at bounding box center [617, 166] width 870 height 22
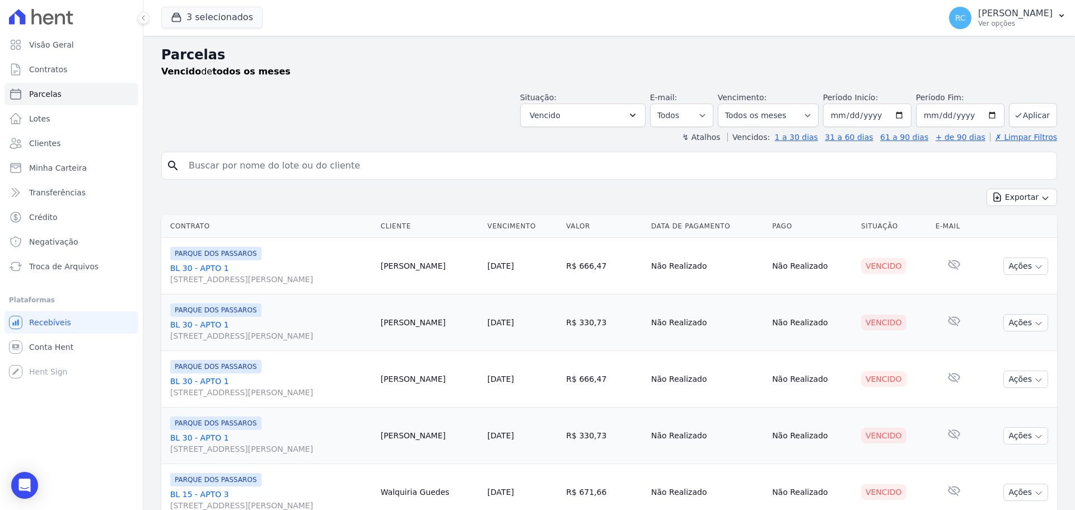
paste input "[PERSON_NAME]"
type input "[PERSON_NAME]"
select select
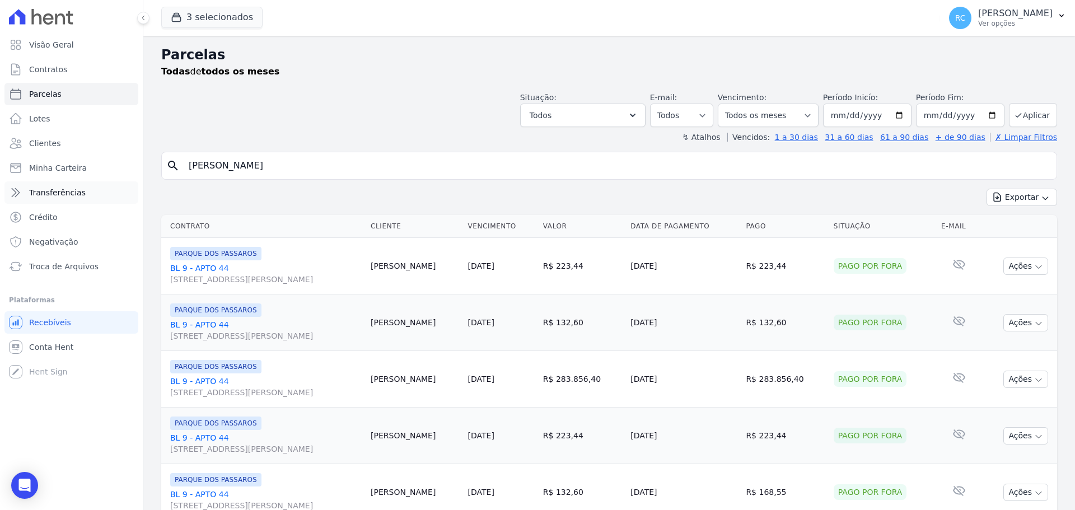
paste input "[PERSON_NAME]"
drag, startPoint x: 315, startPoint y: 171, endPoint x: 20, endPoint y: 192, distance: 295.9
click at [20, 192] on div "Visão Geral Contratos [GEOGRAPHIC_DATA] Lotes Clientes Minha Carteira Transferê…" at bounding box center [537, 255] width 1075 height 510
type input "[PERSON_NAME]"
select select
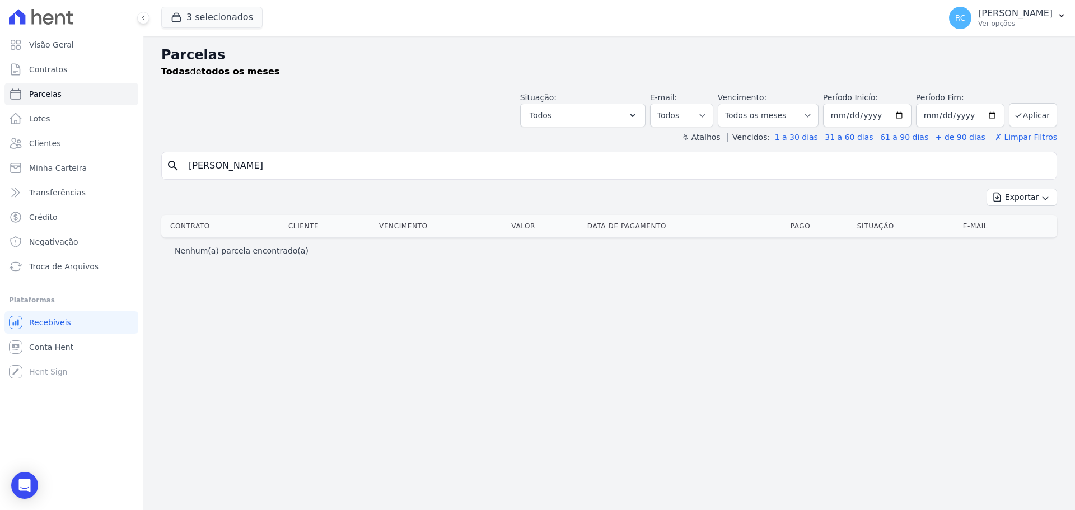
drag, startPoint x: 294, startPoint y: 163, endPoint x: 147, endPoint y: 138, distance: 149.3
click at [52, 159] on div "Visão Geral Contratos [GEOGRAPHIC_DATA] Lotes Clientes Minha Carteira Transferê…" at bounding box center [537, 255] width 1075 height 510
paste input "[PERSON_NAME]"
type input "[PERSON_NAME]"
select select
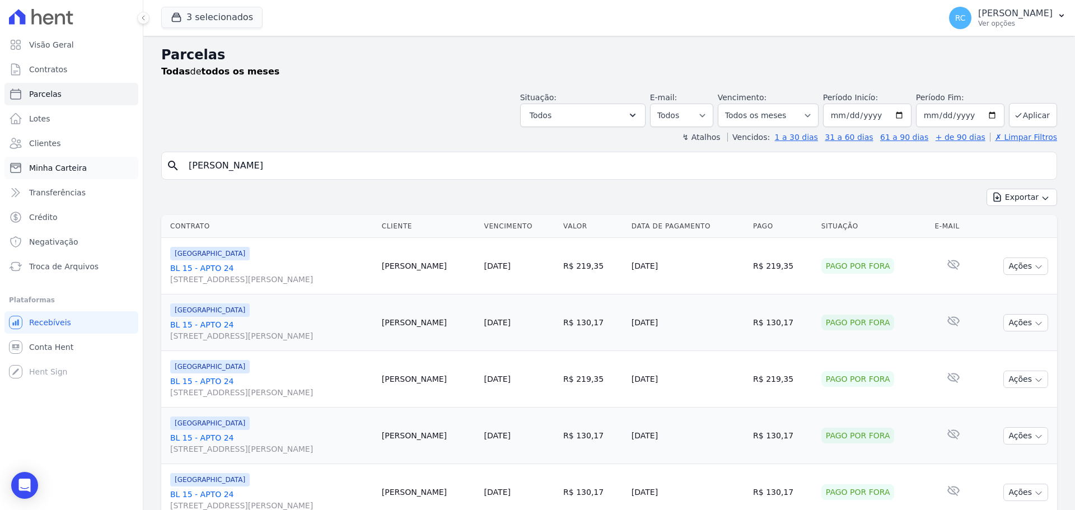
drag, startPoint x: 79, startPoint y: 166, endPoint x: 132, endPoint y: 164, distance: 52.7
click at [77, 165] on div "Visão Geral Contratos [GEOGRAPHIC_DATA] Lotes Clientes Minha Carteira Transferê…" at bounding box center [537, 255] width 1075 height 510
paste input "[PERSON_NAME]"
type input "[PERSON_NAME]"
select select
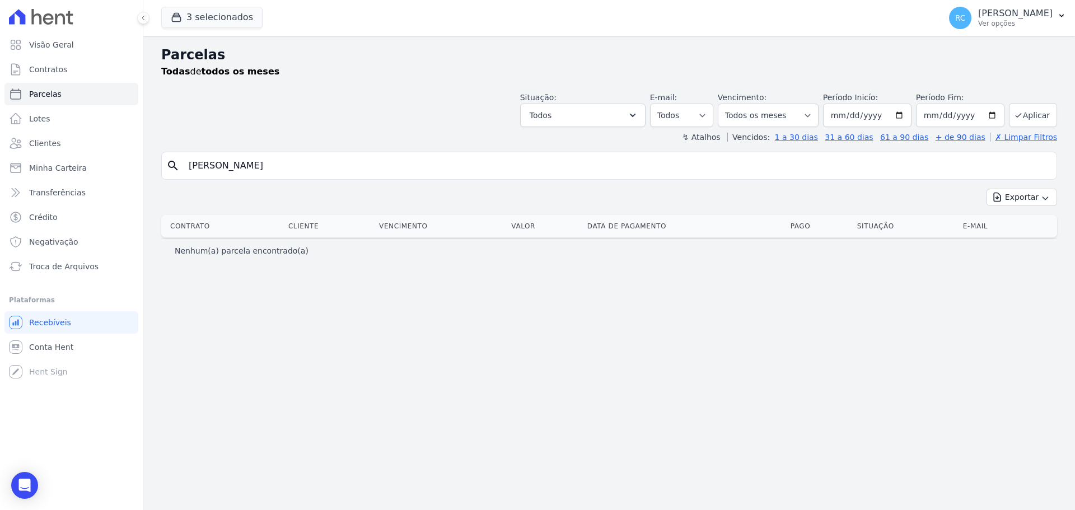
drag, startPoint x: 245, startPoint y: 163, endPoint x: 498, endPoint y: 178, distance: 253.0
click at [495, 179] on div "search [PERSON_NAME]" at bounding box center [609, 166] width 896 height 28
type input "[PERSON_NAME]"
select select
drag, startPoint x: 284, startPoint y: 169, endPoint x: 165, endPoint y: 157, distance: 119.3
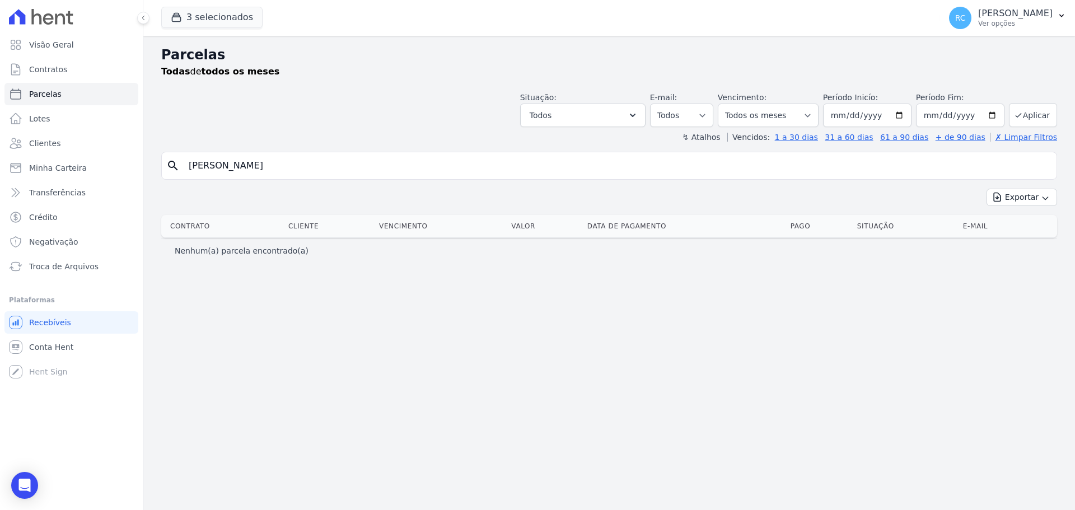
click at [120, 164] on div "Visão Geral Contratos [GEOGRAPHIC_DATA] Lotes Clientes Minha Carteira Transferê…" at bounding box center [537, 255] width 1075 height 510
paste input "[PERSON_NAME]"
type input "[PERSON_NAME]"
select select
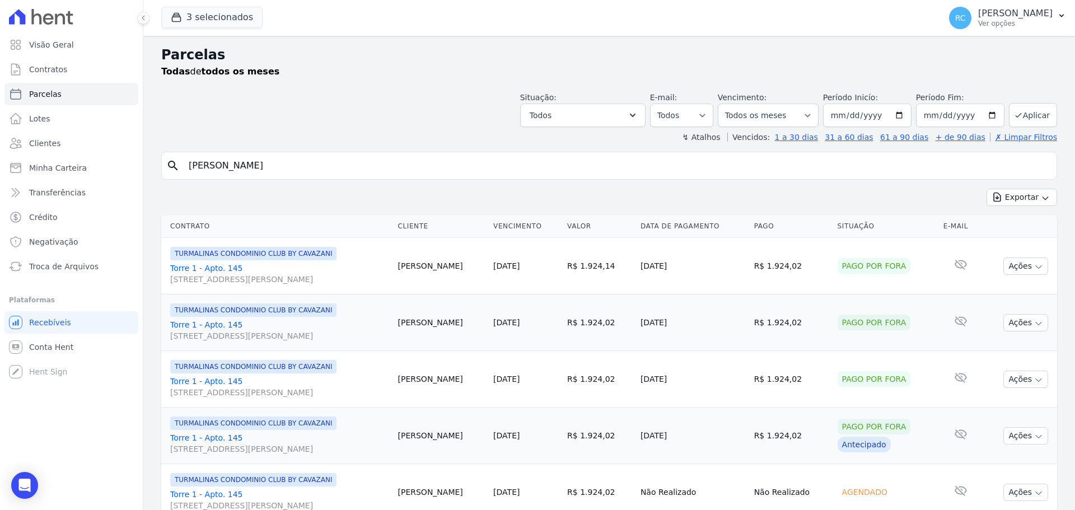
drag, startPoint x: 301, startPoint y: 154, endPoint x: 184, endPoint y: 158, distance: 116.6
click at [177, 156] on div "search [PERSON_NAME]" at bounding box center [609, 166] width 896 height 28
drag, startPoint x: 334, startPoint y: 165, endPoint x: 429, endPoint y: 148, distance: 96.7
click at [34, 160] on div "Visão Geral Contratos [GEOGRAPHIC_DATA] Lotes Clientes Minha Carteira Transferê…" at bounding box center [537, 255] width 1075 height 510
paste input "[PERSON_NAME]"
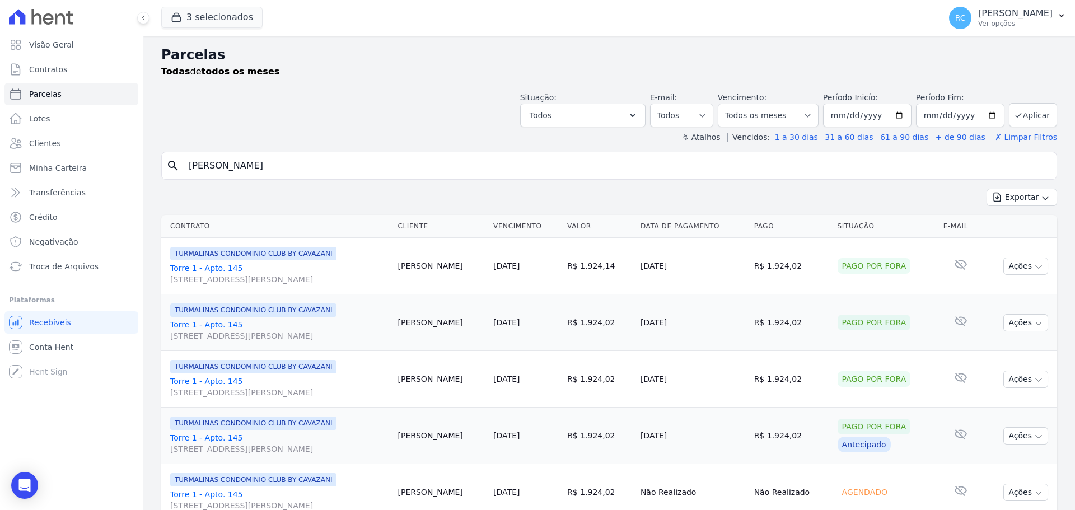
type input "[PERSON_NAME]"
select select
drag, startPoint x: 307, startPoint y: 166, endPoint x: 114, endPoint y: 159, distance: 193.9
click at [107, 163] on div "Visão Geral Contratos [GEOGRAPHIC_DATA] Lotes Clientes Minha Carteira Transferê…" at bounding box center [537, 255] width 1075 height 510
paste input "[PERSON_NAME]"
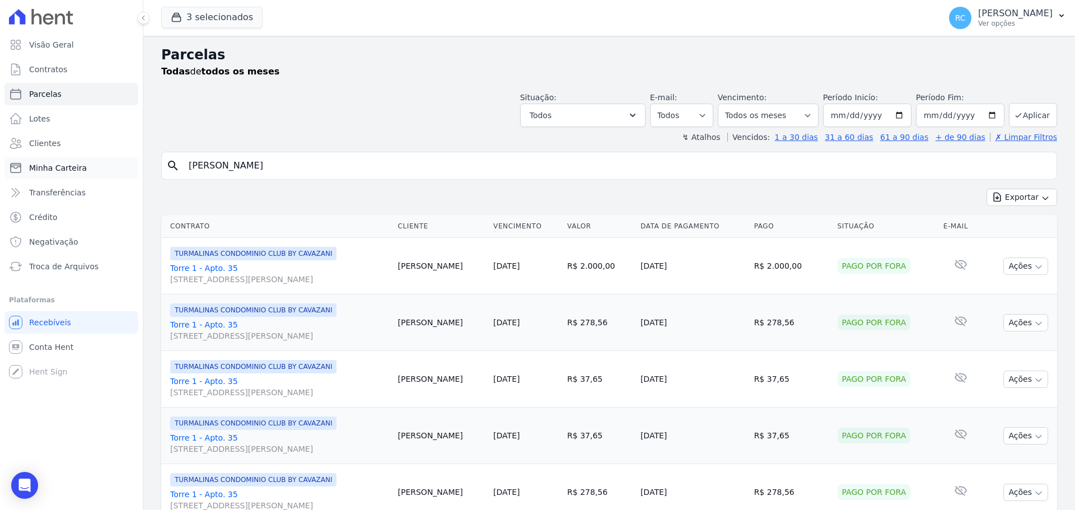
type input "[PERSON_NAME]"
select select
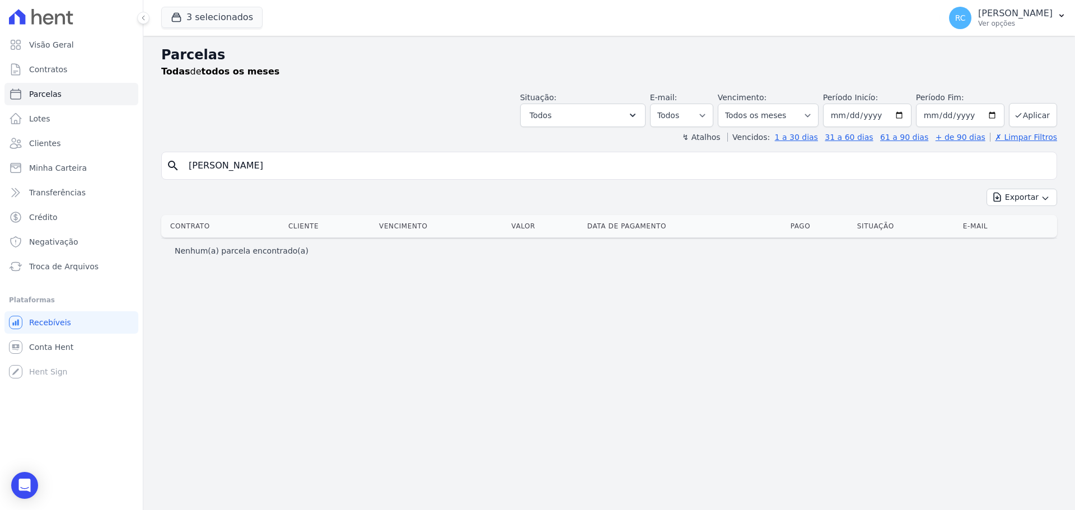
click at [257, 166] on input "[PERSON_NAME]" at bounding box center [617, 166] width 870 height 22
drag, startPoint x: 248, startPoint y: 162, endPoint x: 457, endPoint y: 138, distance: 210.2
click at [463, 144] on div "Parcelas Todas de todos os meses Situação: Agendado Em Aberto Pago Processando …" at bounding box center [609, 273] width 932 height 474
type input "[PERSON_NAME]"
select select
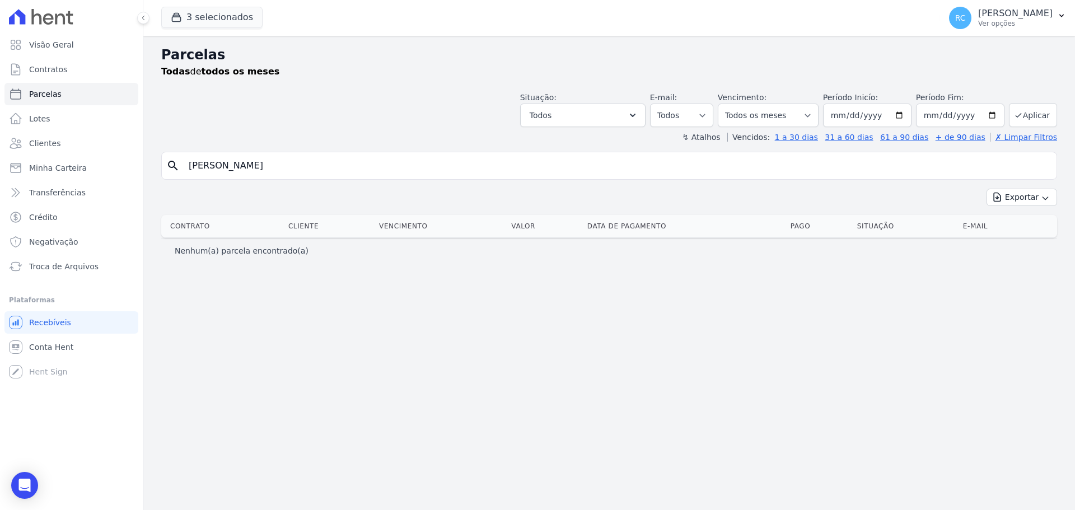
click at [761, 323] on div "Parcelas Todas de todos os meses Situação: Agendado Em Aberto Pago Processando …" at bounding box center [609, 273] width 932 height 474
